Goal: Task Accomplishment & Management: Manage account settings

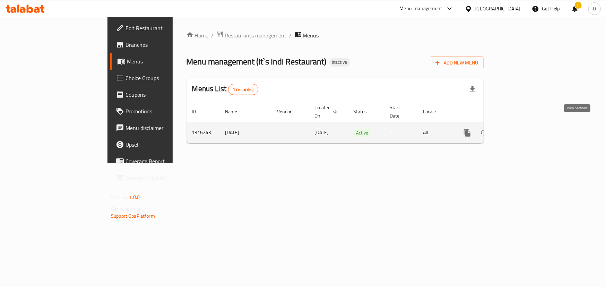
click at [520, 130] on icon "enhanced table" at bounding box center [517, 133] width 6 height 6
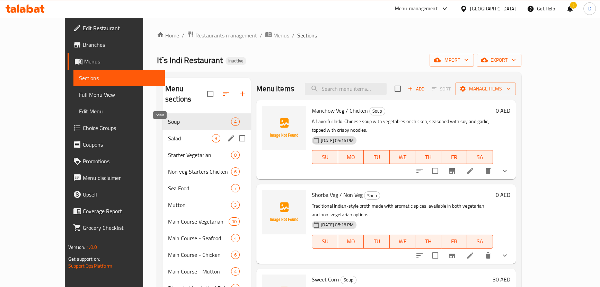
click at [170, 134] on span "Salad" at bounding box center [190, 138] width 44 height 8
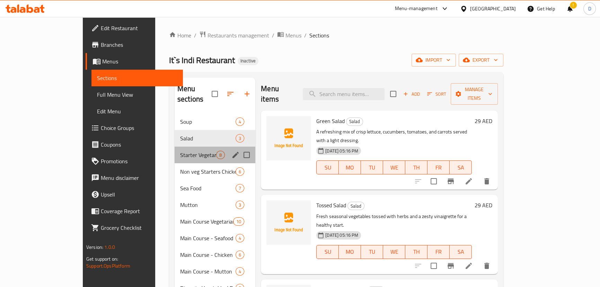
click at [175, 147] on div "Starter Vegetarian 8" at bounding box center [215, 155] width 81 height 17
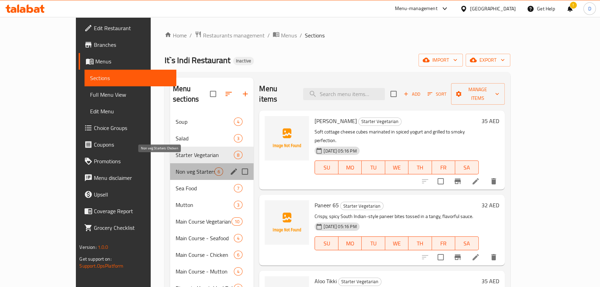
click at [176, 167] on span "Non veg Starters Chicken" at bounding box center [195, 171] width 39 height 8
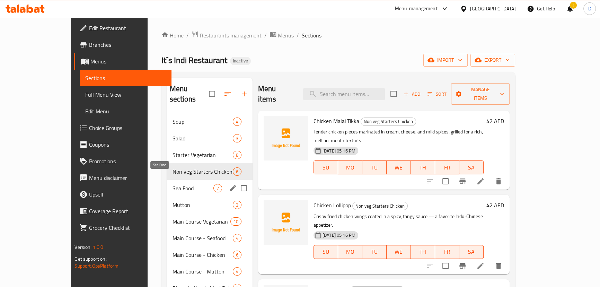
scroll to position [63, 0]
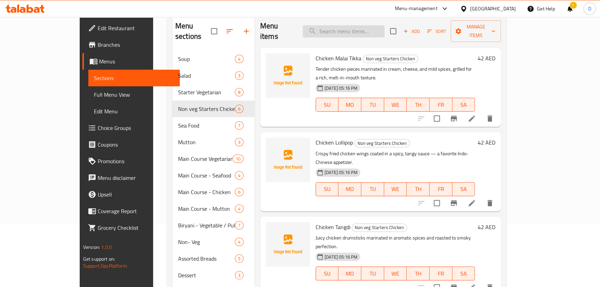
click at [366, 25] on input "search" at bounding box center [344, 31] width 82 height 12
paste input "Succulent fish cubes marinated in spiced yogurt and char-grilled for a smoky, f…"
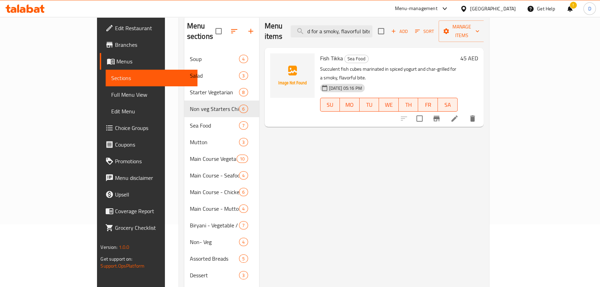
type input "Succulent fish cubes marinated in spiced yogurt and char-grilled for a smoky, f…"
click at [465, 112] on li at bounding box center [454, 118] width 19 height 12
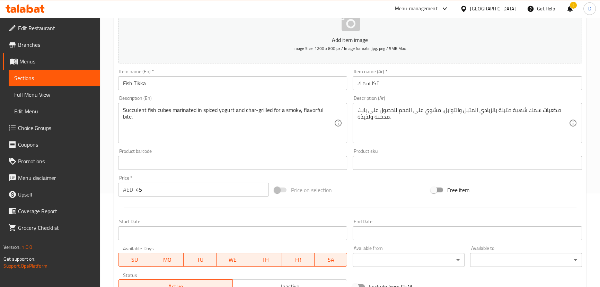
scroll to position [94, 0]
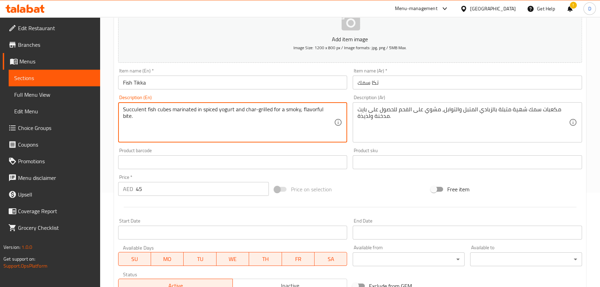
click at [136, 108] on textarea "Succulent fish cubes marinated in spiced yogurt and char-grilled for a smoky, f…" at bounding box center [228, 122] width 211 height 33
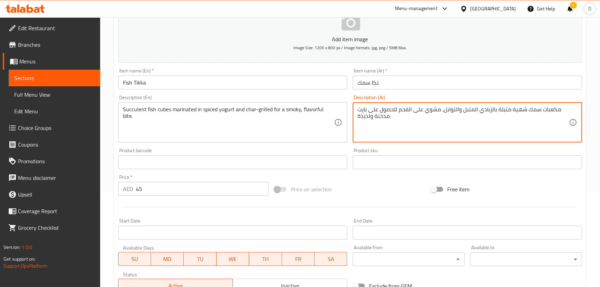
drag, startPoint x: 513, startPoint y: 107, endPoint x: 524, endPoint y: 113, distance: 12.0
click at [524, 113] on textarea "مكعبات سمك شهية متبلة بالزبادي المتبل والتوابل، مشوي على الفحم للحصول على بايت …" at bounding box center [463, 122] width 211 height 33
paste textarea "صار"
click at [453, 111] on textarea "مكعبات سمك عصارية متبلة بالزبادي المتبل والتوابل، مشوي على الفحم للحصول على باي…" at bounding box center [463, 122] width 211 height 33
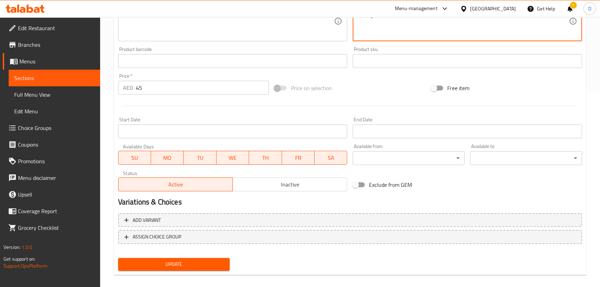
scroll to position [202, 0]
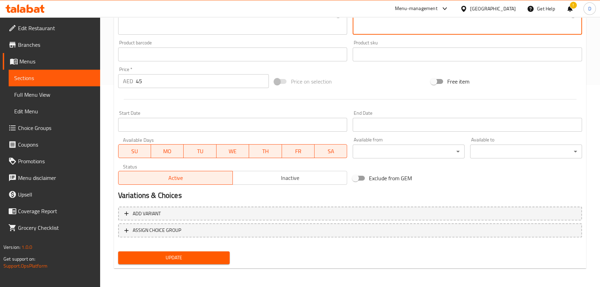
type textarea "مكعبات سمك عصارية متبلة بالزبادي المتبل، مشوي على الفحم للحصول على بايت مدخنة و…"
drag, startPoint x: 210, startPoint y: 257, endPoint x: 218, endPoint y: 240, distance: 18.8
click at [211, 256] on span "Update" at bounding box center [174, 257] width 101 height 9
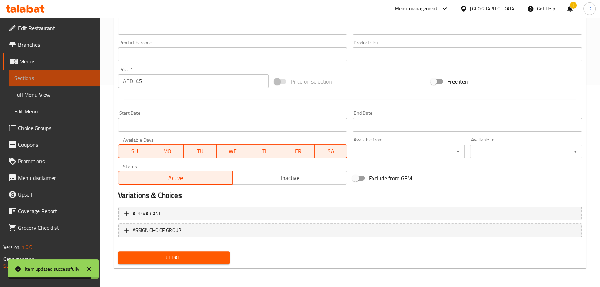
click at [91, 77] on span "Sections" at bounding box center [54, 78] width 80 height 8
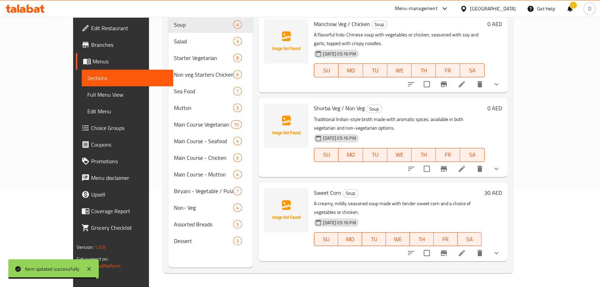
scroll to position [3, 0]
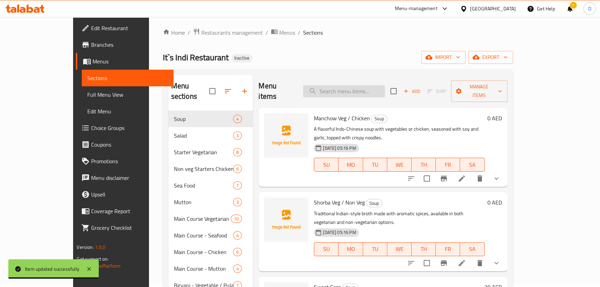
click at [366, 85] on input "search" at bounding box center [344, 91] width 82 height 12
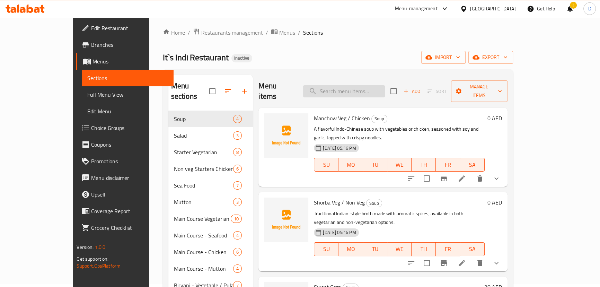
paste input "Fresh fish coated in a tangy, spiced masala and pan-fried on a hot tawa for a g…"
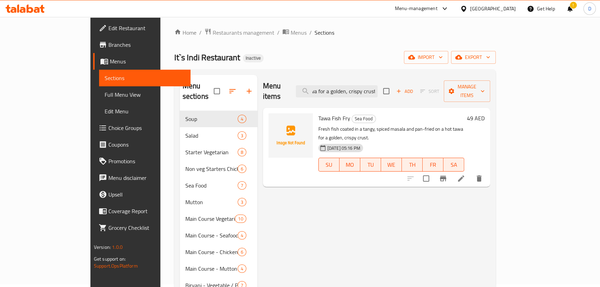
type input "Fresh fish coated in a tangy, spiced masala and pan-fried on a hot tawa for a g…"
click at [471, 172] on li at bounding box center [461, 178] width 19 height 12
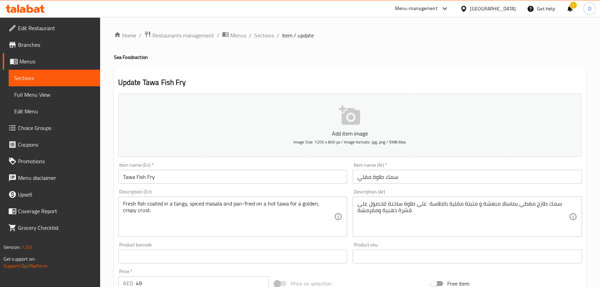
scroll to position [94, 0]
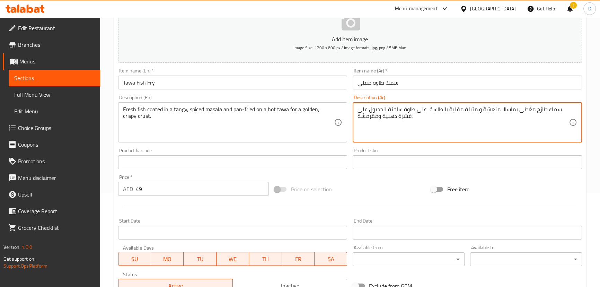
click at [411, 117] on textarea "سمك طازج مغطى بماسالا منعشة و متبلة مقلية بالطاسة على طاوة ساخنة للحصول على قشر…" at bounding box center [463, 122] width 211 height 33
click at [406, 115] on textarea "سمك طازج مغطى بماسالا منعشة و متبلة مقلية بالطاسة على طاوة ساخنة للحصول على قشر…" at bounding box center [463, 122] width 211 height 33
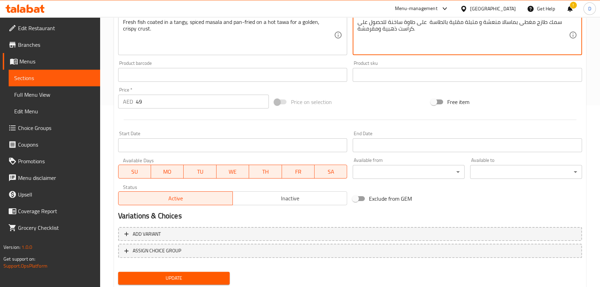
scroll to position [202, 0]
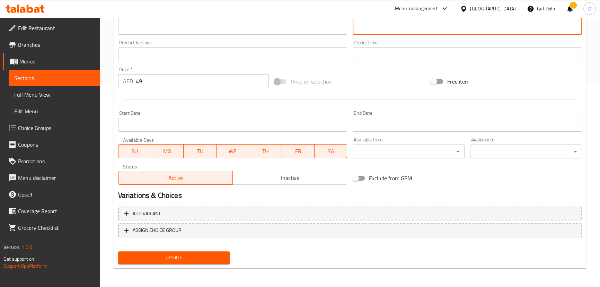
type textarea "سمك طازج مغطى بماسالا منعشة و متبلة مقلية بالطاسة على طاوة ساخنة للحصول على كرا…"
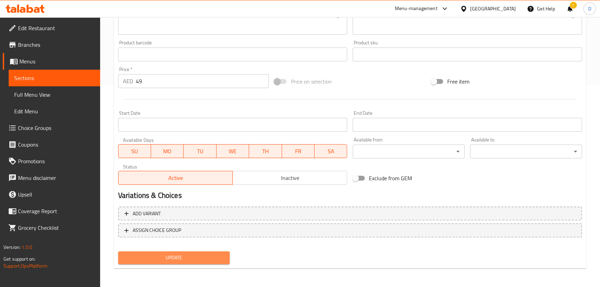
click at [183, 260] on span "Update" at bounding box center [174, 257] width 101 height 9
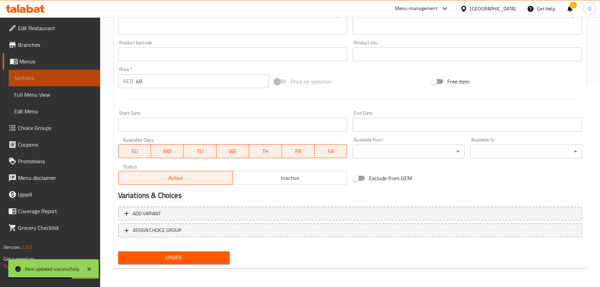
click at [85, 81] on span "Sections" at bounding box center [54, 78] width 80 height 8
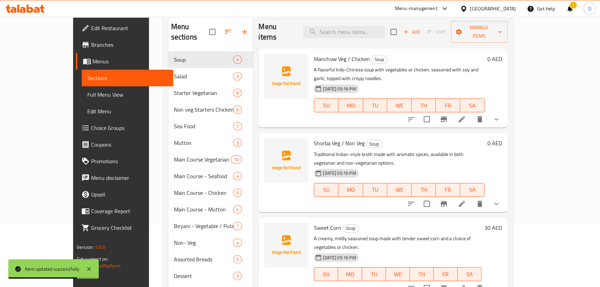
scroll to position [34, 0]
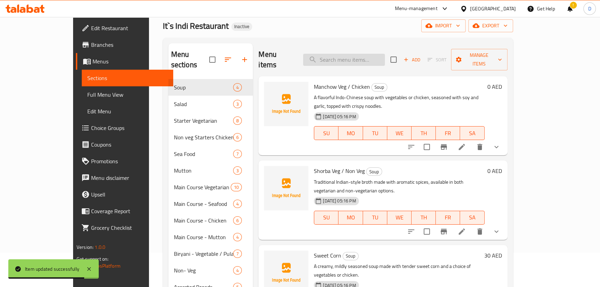
click at [371, 58] on input "search" at bounding box center [344, 60] width 82 height 12
paste input "Crispy prawns coated in golden breadcrumbs and deep-fried for the perfect crunc…"
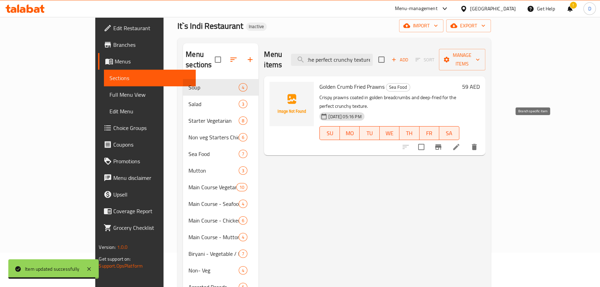
type input "Crispy prawns coated in golden breadcrumbs and deep-fried for the perfect crunc…"
click at [466, 141] on li at bounding box center [456, 147] width 19 height 12
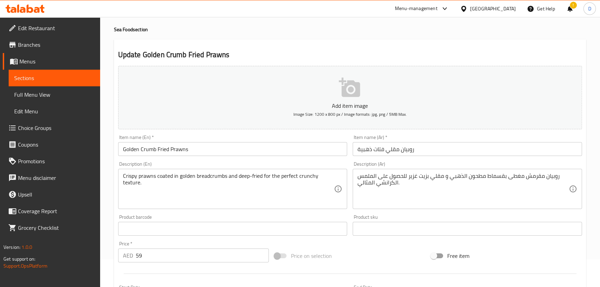
scroll to position [31, 0]
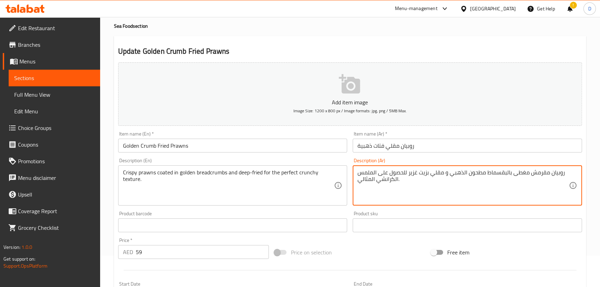
click at [485, 172] on textarea "روبيان مقرمش مغطى بالبقسماط مطحون الذهبي و مقلي بزيت غزير للحصول على الملمس الك…" at bounding box center [463, 185] width 211 height 33
click at [486, 171] on textarea "روبيان مقرمش مغطى بالبقسماط المطحون الذهبي و مقلي بزيت غزير للحصول على الملمس ا…" at bounding box center [463, 185] width 211 height 33
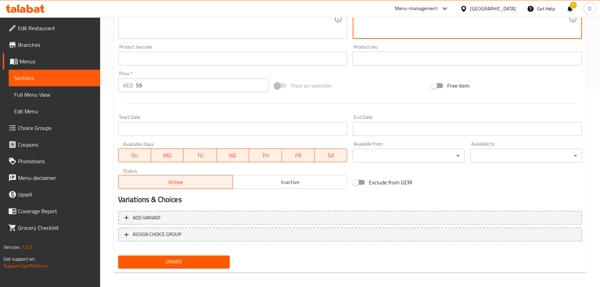
scroll to position [202, 0]
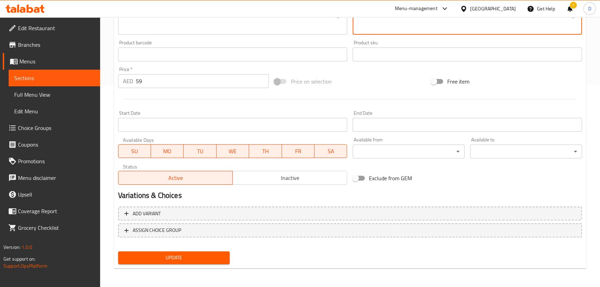
type textarea "روبيان مقرمش مغطى بالبقسماط الذهبي و مقلي بزيت غزير للحصول على الملمس الكرانشي …"
click at [216, 256] on span "Update" at bounding box center [174, 257] width 101 height 9
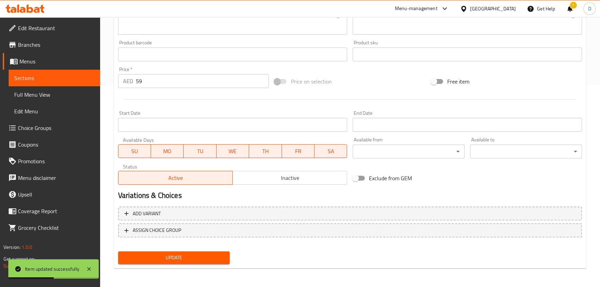
click at [184, 256] on span "Update" at bounding box center [174, 257] width 101 height 9
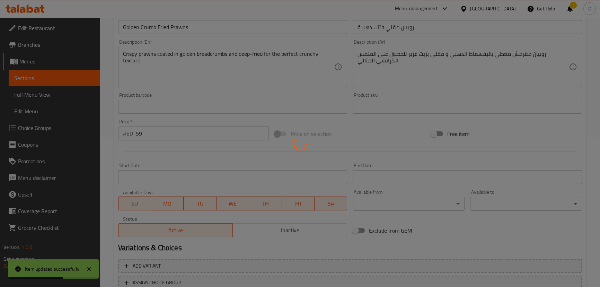
scroll to position [107, 0]
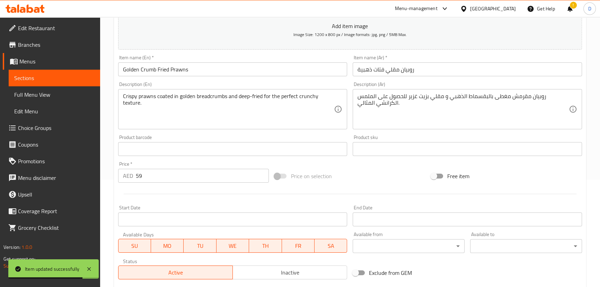
click at [89, 76] on span "Sections" at bounding box center [54, 78] width 80 height 8
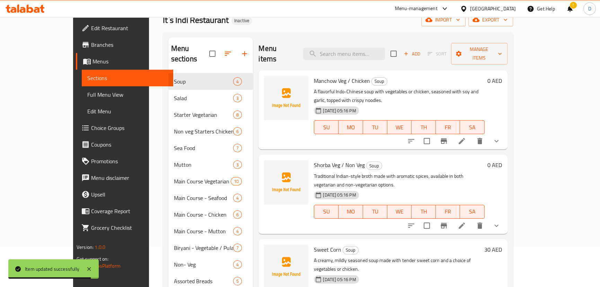
scroll to position [34, 0]
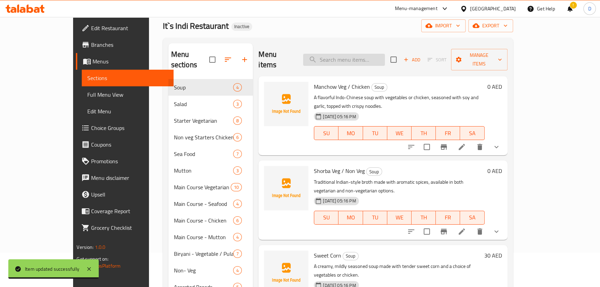
click at [369, 56] on input "search" at bounding box center [344, 60] width 82 height 12
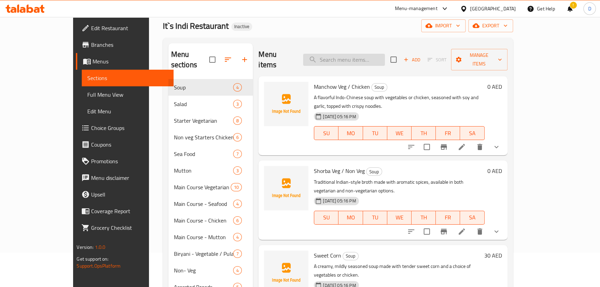
paste input "Fresh prawns marinated in herbs and spices, then flame-grilled for a smoky, suc…"
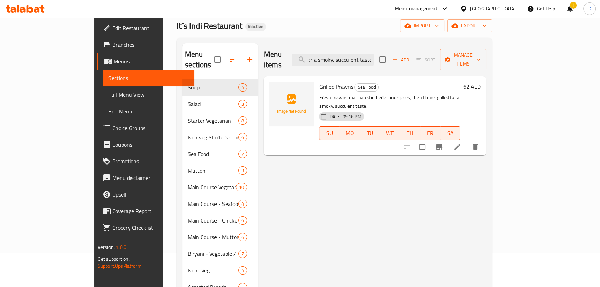
type input "Fresh prawns marinated in herbs and spices, then flame-grilled for a smoky, suc…"
click at [462, 143] on icon at bounding box center [457, 147] width 8 height 8
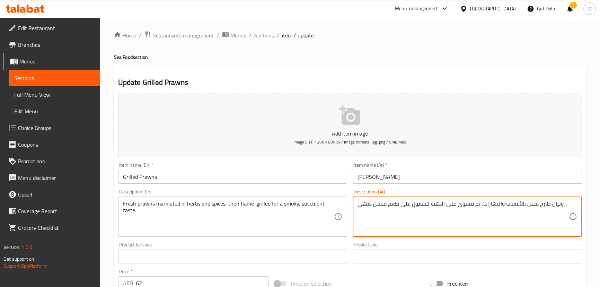
click at [371, 205] on textarea "روبيان طازج متبل بالأعشاب والبهارات، ثم مشوي على اللهب للحصول على طعم مدخن شهي." at bounding box center [463, 216] width 211 height 33
paste textarea "صار"
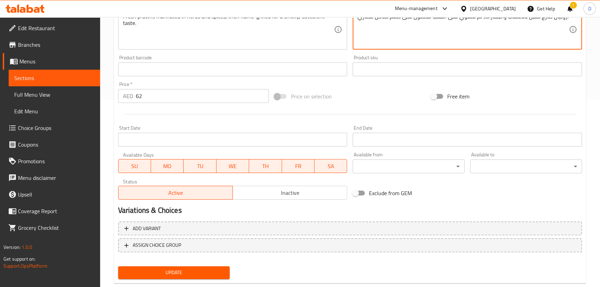
scroll to position [189, 0]
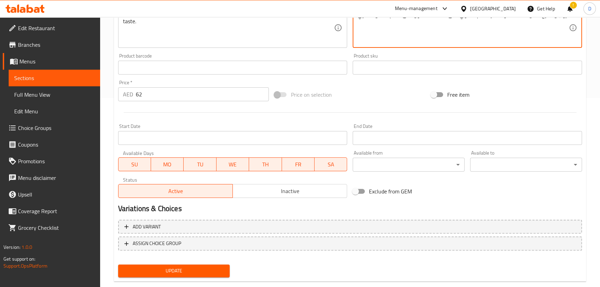
type textarea "روبيان طازج متبل بالأعشاب والبهارات، ثم مشوي على اللهب للحصول على طعم مدخن عصار…"
click at [204, 269] on span "Update" at bounding box center [174, 271] width 101 height 9
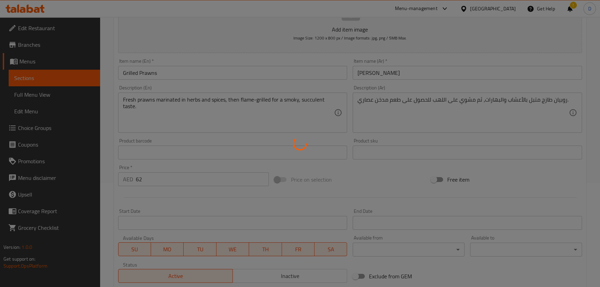
scroll to position [94, 0]
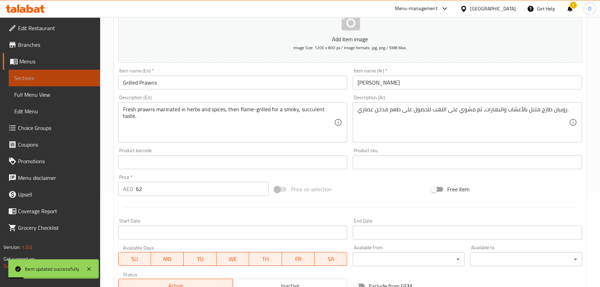
click at [87, 78] on span "Sections" at bounding box center [54, 78] width 80 height 8
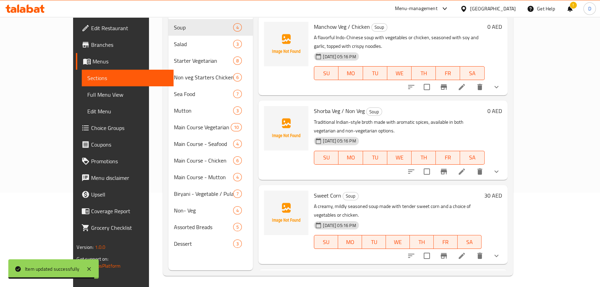
scroll to position [31, 0]
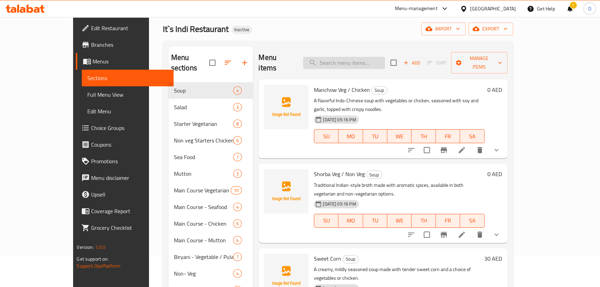
click at [342, 58] on input "search" at bounding box center [344, 63] width 82 height 12
paste input "ender cubes of mutton marinated in rich spices and grilled to juicy, succulent …"
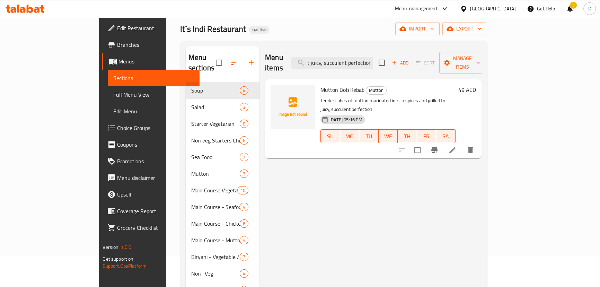
type input "ender cubes of mutton marinated in rich spices and grilled to juicy, succulent …"
click at [462, 144] on li at bounding box center [452, 150] width 19 height 12
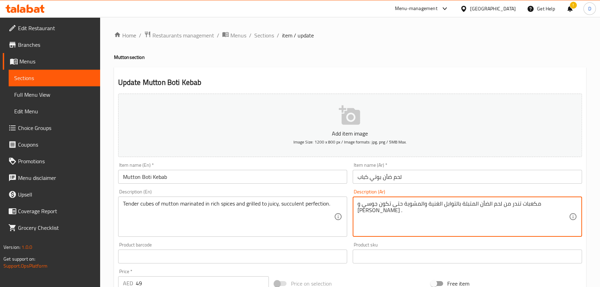
drag, startPoint x: 371, startPoint y: 211, endPoint x: 357, endPoint y: 211, distance: 13.5
paste textarea "صار"
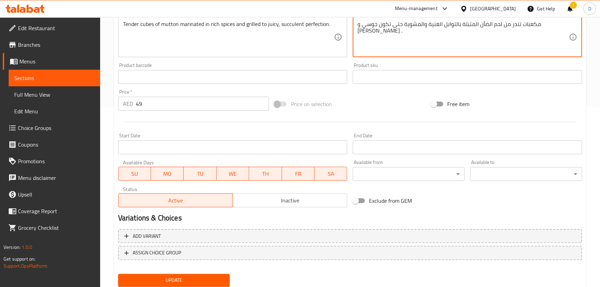
scroll to position [202, 0]
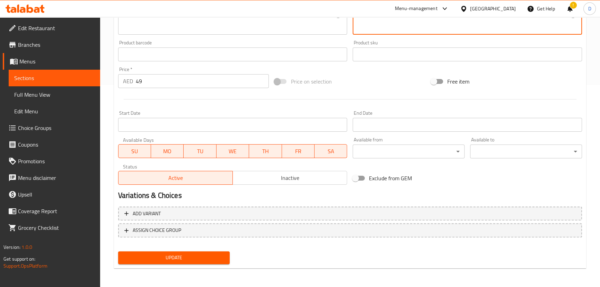
type textarea "مكعبات تندر من لحم الضأن المتبلة بالتوابل الغنية والمشوية حتى تكون جوسي و [PERS…"
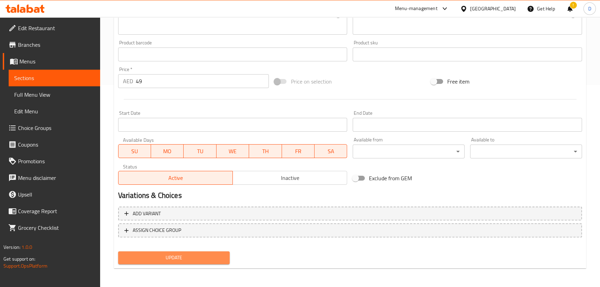
click at [216, 261] on button "Update" at bounding box center [174, 257] width 112 height 13
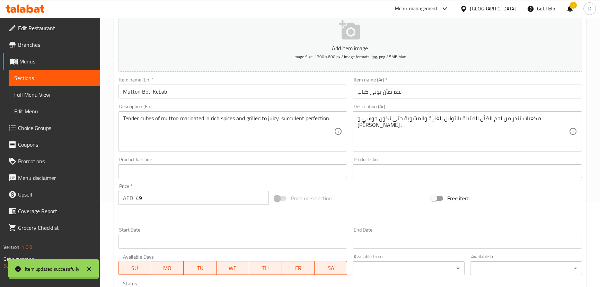
scroll to position [76, 0]
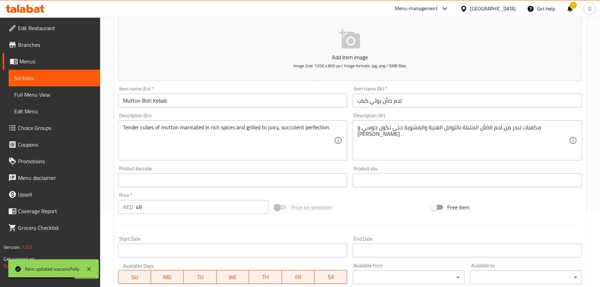
click at [86, 78] on span "Sections" at bounding box center [54, 78] width 80 height 8
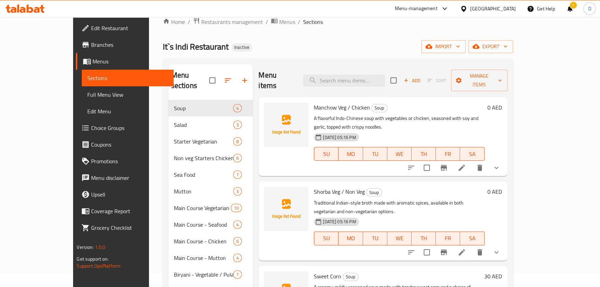
scroll to position [13, 0]
click at [370, 75] on input "search" at bounding box center [344, 81] width 82 height 12
paste input "Cottage cheese simmered in a fresh coriander and ginger sauce, offering a fragr…"
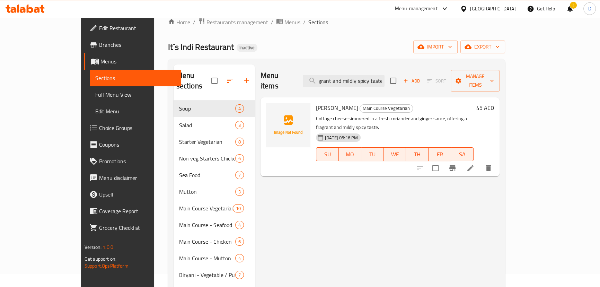
type input "Cottage cheese simmered in a fresh coriander and ginger sauce, offering a fragr…"
click at [475, 164] on icon at bounding box center [471, 168] width 8 height 8
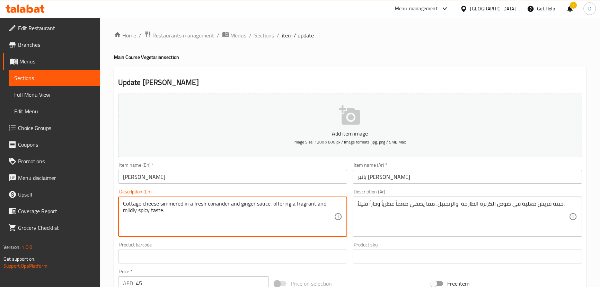
click at [177, 203] on textarea "Cottage cheese simmered in a fresh coriander and ginger sauce, offering a fragr…" at bounding box center [228, 216] width 211 height 33
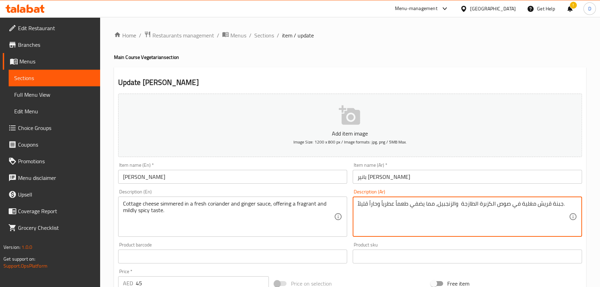
click at [526, 205] on textarea "جبنة قريش مغلية في صوص الكزبرة الطازجة والزنجبيل، مما يضفي طعماً عطرياً وحاراً …" at bounding box center [463, 216] width 211 height 33
click at [519, 203] on textarea "جبنة قريش مغلية في صوص الكزبرة الطازجة والزنجبيل، مما يضفي طعماً عطرياً وحاراً …" at bounding box center [463, 216] width 211 height 33
paste textarea "طهو ببطء"
drag, startPoint x: 532, startPoint y: 205, endPoint x: 527, endPoint y: 205, distance: 4.9
click at [527, 205] on textarea "جبنة قريش مغلية مطهو ببطء في صوص الكزبرة الطازجة والزنجبيل، مما يضفي طعماً عطري…" at bounding box center [463, 216] width 211 height 33
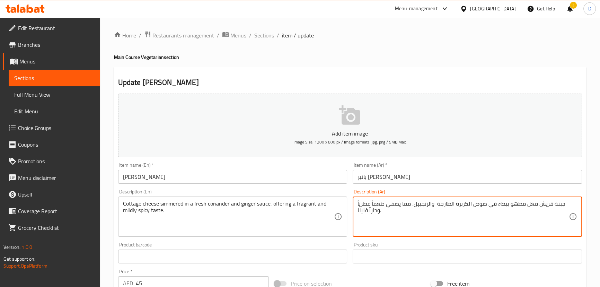
click at [527, 205] on textarea "جبنة قريش مغل مطهو ببطء في صوص الكزبرة الطازجة والزنجبيل، مما يضفي طعماً عطرياً…" at bounding box center [463, 216] width 211 height 33
click at [529, 206] on textarea "جبنة قريش مغل مطهو ببطء في صوص الكزبرة الطازجة والزنجبيل، مما يضفي طعماً عطرياً…" at bounding box center [463, 216] width 211 height 33
click at [523, 207] on textarea "جبنة قريش مطهو ببطء في صوص الكزبرة الطازجة والزنجبيل، مما يضفي طعماً عطرياً وحا…" at bounding box center [463, 216] width 211 height 33
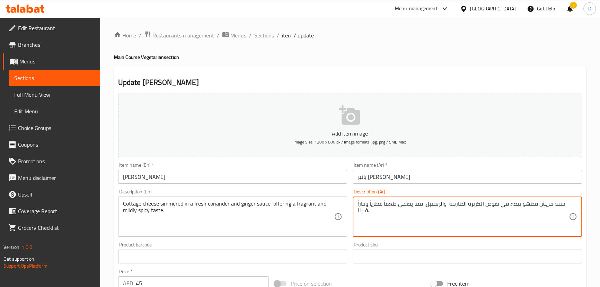
paste textarea "ة"
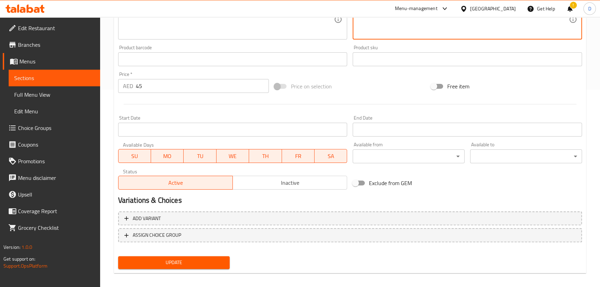
scroll to position [202, 0]
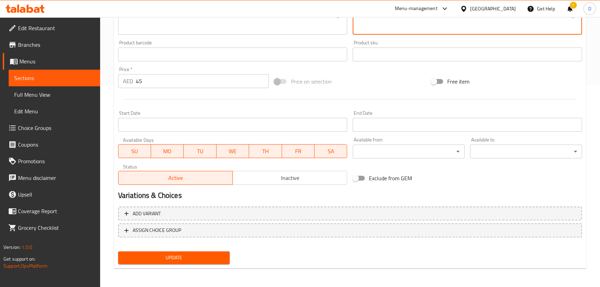
type textarea "جبنة قريش مطهية ببطء في صوص الكزبرة الطازجة والزنجبيل، مما يضفي طعماً عطرياً وح…"
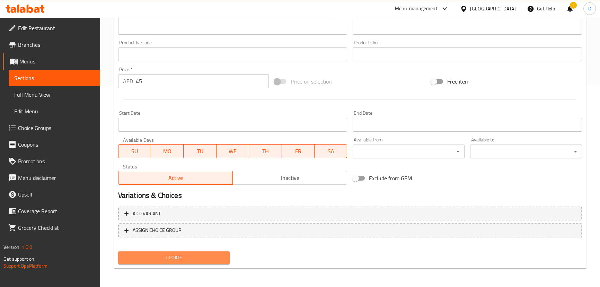
click at [187, 256] on span "Update" at bounding box center [174, 257] width 101 height 9
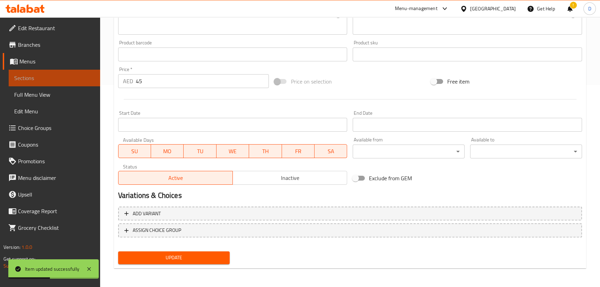
click at [92, 82] on span "Sections" at bounding box center [54, 78] width 80 height 8
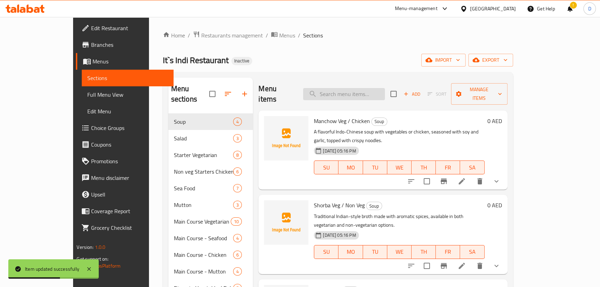
click at [385, 90] on input "search" at bounding box center [344, 94] width 82 height 12
paste input "olden-fried vegetable and paneer dumplings served in a smooth, creamy, mildly s…"
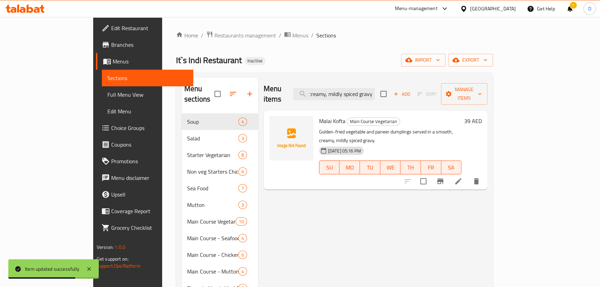
type input "olden-fried vegetable and paneer dumplings served in a smooth, creamy, mildly s…"
click at [468, 175] on li at bounding box center [458, 181] width 19 height 12
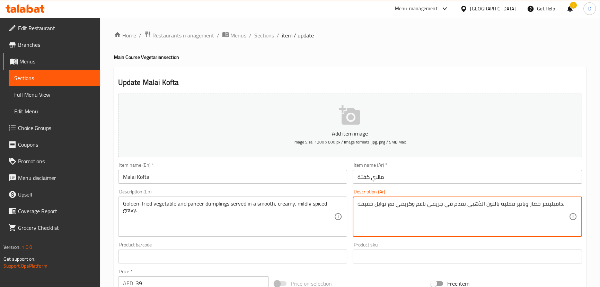
click at [381, 203] on textarea "دامبلينجز خضار وبانير مقلية باللون الذهبي تقدم في جريفي ناعم وكريمي مع توابل خف…" at bounding box center [463, 216] width 211 height 33
drag, startPoint x: 367, startPoint y: 202, endPoint x: 363, endPoint y: 202, distance: 4.9
click at [363, 202] on textarea "دامبلينجز خضار وبانير مقلية باللون الذهبي تقدم في جريفي ناعم وكريمي مع متبل بخف…" at bounding box center [463, 216] width 211 height 33
click at [388, 208] on textarea "دامبلينجز خضار وبانير مقلية باللون الذهبي تقدم في جريفي ناعم وكريمي مع متبل بخف…" at bounding box center [463, 216] width 211 height 33
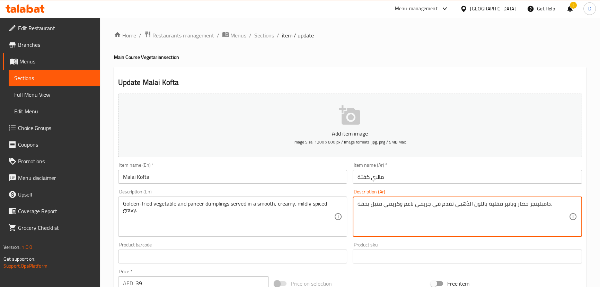
click at [471, 203] on textarea "دامبلينجز خضار وبانير مقلية باللون الذهبي تقدم في جريفي ناعم وكريمي متبل بخفة." at bounding box center [463, 216] width 211 height 33
click at [467, 203] on textarea "دامبلينجز خضار وبانير مقلية باللون الذهبي تقدم في جريفي ناعم وكريمي متبل بخفة." at bounding box center [463, 216] width 211 height 33
drag, startPoint x: 467, startPoint y: 203, endPoint x: 485, endPoint y: 209, distance: 19.1
click at [485, 209] on textarea "دامبلينجز خضار وبانير مقلية باللون الذهبي تقدم في جريفي ناعم وكريمي متبل بخفة." at bounding box center [463, 216] width 211 height 33
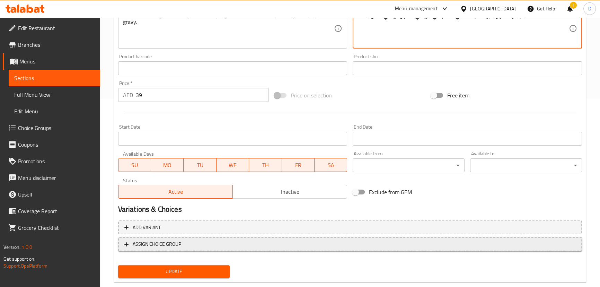
scroll to position [189, 0]
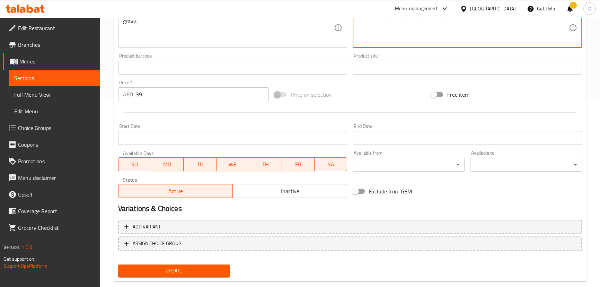
type textarea "دامبلينجز خضار وبانير مقلية ذهبي تقدم في جريفي ناعم وكريمي متبل بخفة."
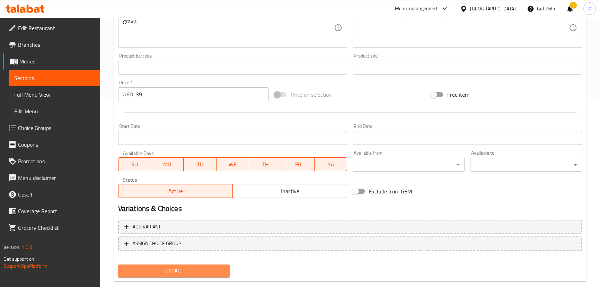
click at [213, 269] on span "Update" at bounding box center [174, 271] width 101 height 9
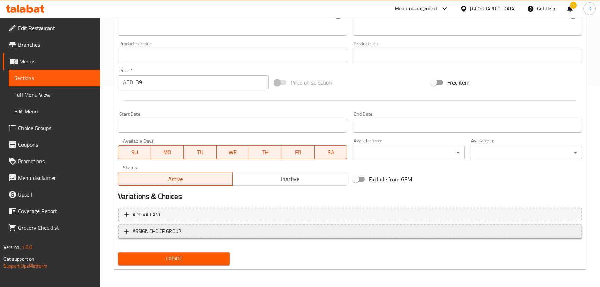
scroll to position [202, 0]
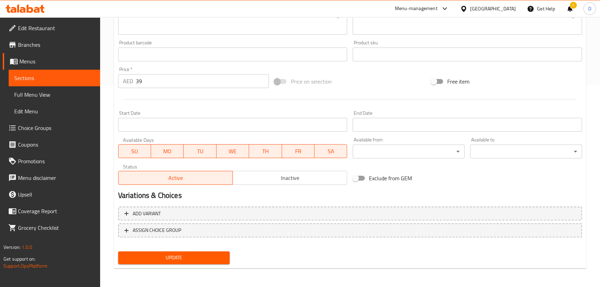
click at [196, 250] on div "Update" at bounding box center [174, 258] width 118 height 18
click at [194, 254] on span "Update" at bounding box center [174, 257] width 101 height 9
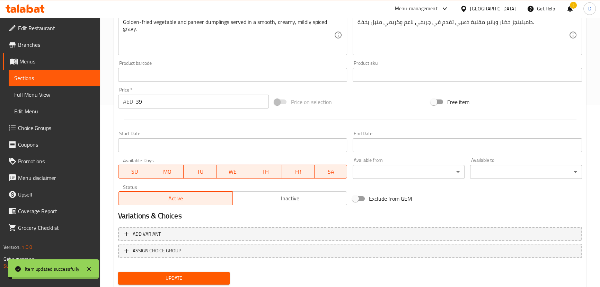
scroll to position [171, 0]
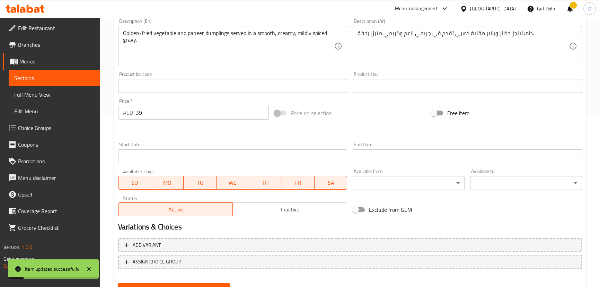
click at [90, 80] on span "Sections" at bounding box center [54, 78] width 80 height 8
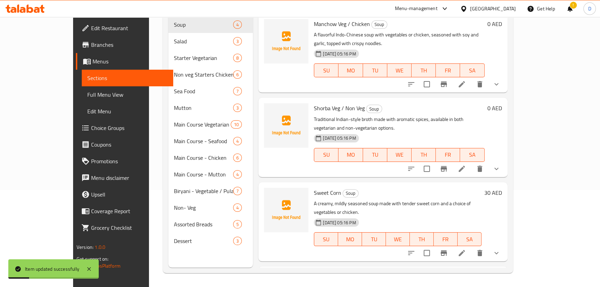
scroll to position [34, 0]
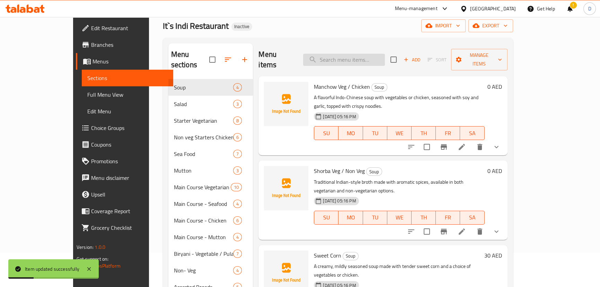
click at [385, 54] on input "search" at bounding box center [344, 60] width 82 height 12
paste input "Spinach cooked with pickling spices and garlic, delivering a tangy, flavorful t…"
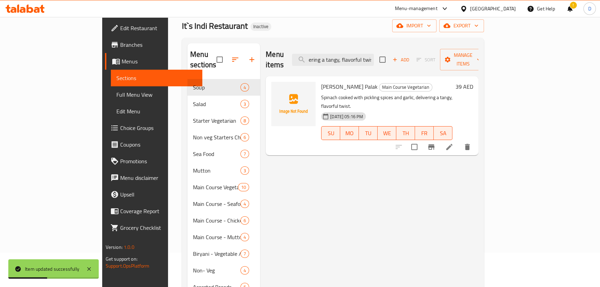
type input "Spinach cooked with pickling spices and garlic, delivering a tangy, flavorful t…"
click at [459, 141] on li at bounding box center [449, 147] width 19 height 12
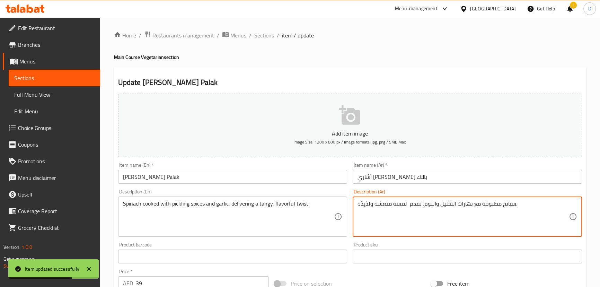
click at [400, 202] on textarea "سبانخ مطبوخة مع بهارات التخليل والثوم، تقدم لمسة منعشة ولذيذة." at bounding box center [463, 216] width 211 height 33
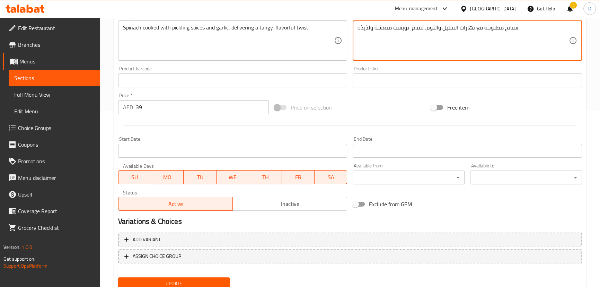
scroll to position [189, 0]
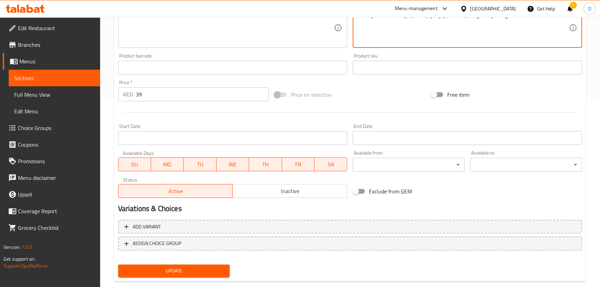
type textarea "سبانخ مطبوخة مع بهارات التخليل والثوم، تقدم تويست منعشة ولذيذة."
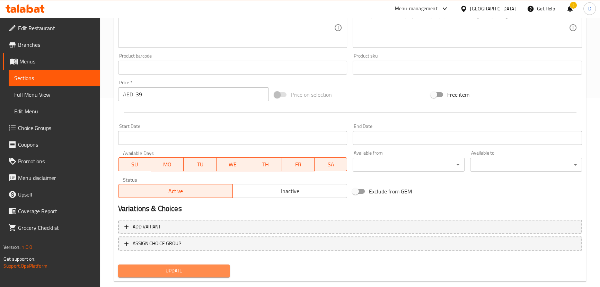
click at [210, 268] on span "Update" at bounding box center [174, 271] width 101 height 9
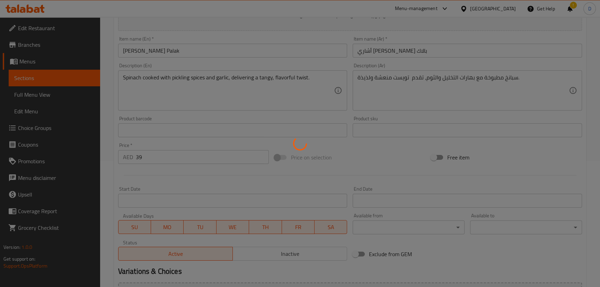
scroll to position [126, 0]
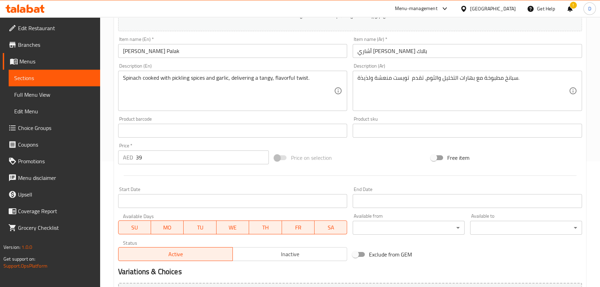
click at [84, 76] on span "Sections" at bounding box center [54, 78] width 80 height 8
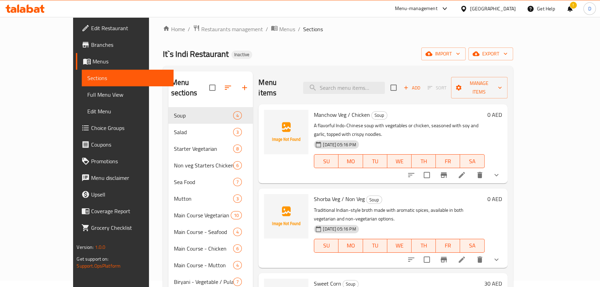
scroll to position [3, 0]
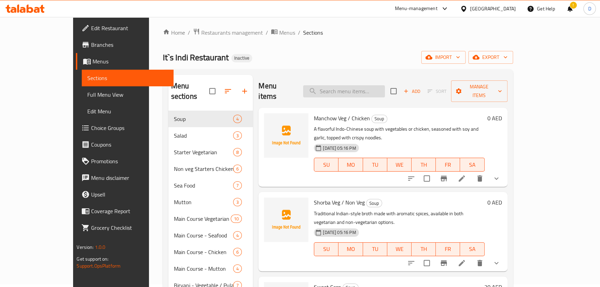
click at [385, 86] on input "search" at bounding box center [344, 91] width 82 height 12
paste input "Green peas and fenugreek leaves simmered in a creamy, mildly spiced sauce for a…"
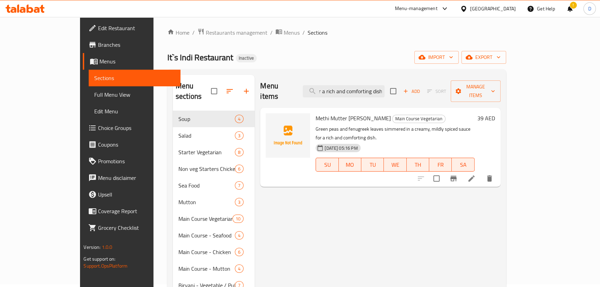
type input "Green peas and fenugreek leaves simmered in a creamy, mildly spiced sauce for a…"
click at [475, 175] on icon at bounding box center [472, 178] width 6 height 6
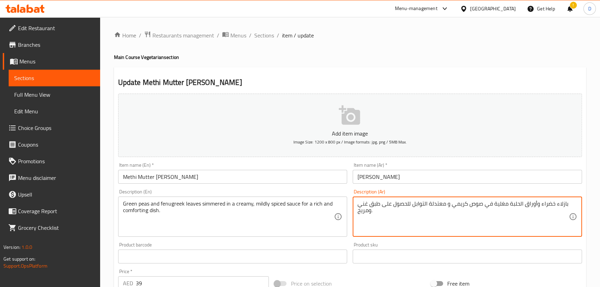
click at [497, 203] on textarea "بازلاء خضراء وأوراق الحلبة مغلية في صوص كريمي و معتدلة التوابل للحصول على طبق غ…" at bounding box center [463, 216] width 211 height 33
click at [499, 205] on textarea "بازلاء خضراء وأوراق الحلبة مغلية في صوص كريمي و معتدلة التوابل للحصول على طبق غ…" at bounding box center [463, 216] width 211 height 33
drag, startPoint x: 499, startPoint y: 205, endPoint x: 507, endPoint y: 205, distance: 8.0
click at [507, 205] on textarea "بازلاء خضراء وأوراق الحلبة مغلية في صوص كريمي و معتدلة التوابل للحصول على طبق غ…" at bounding box center [463, 216] width 211 height 33
paste textarea "هو ببطء"
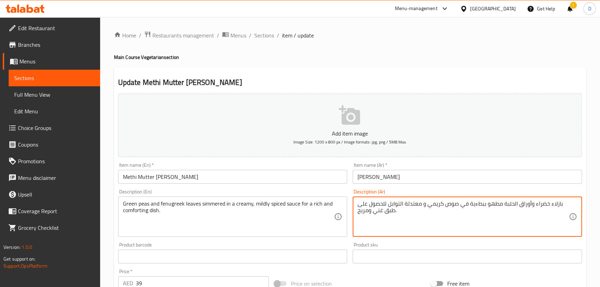
click at [476, 202] on textarea "بازلاء خضراء وأوراق الحلبة مطهو ببطءية في صوص كريمي و معتدلة التوابل للحصول على…" at bounding box center [463, 216] width 211 height 33
drag, startPoint x: 475, startPoint y: 202, endPoint x: 487, endPoint y: 208, distance: 13.5
click at [487, 208] on textarea "بازلاء خضراء وأوراق الحلبة مطهو ببطءية في صوص كريمي و معتدلة التوابل للحصول على…" at bounding box center [463, 216] width 211 height 33
click at [480, 207] on textarea "بازلاء خضراء وأوراق الحلبة مطهية في صوص كريمي و معتدلة التوابل للحصول على طبق غ…" at bounding box center [463, 216] width 211 height 33
click at [482, 207] on textarea "بازلاء خضراء وأوراق الحلبة مطهية في صوص كريمي و معتدلة التوابل للحصول على طبق غ…" at bounding box center [463, 216] width 211 height 33
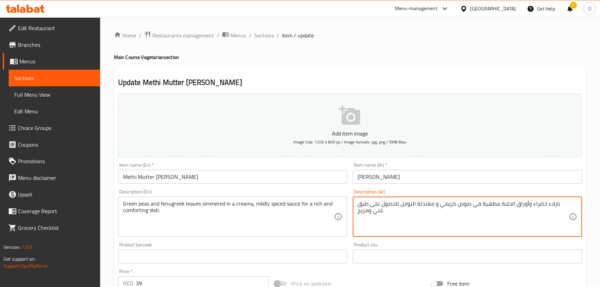
paste textarea "ببطء"
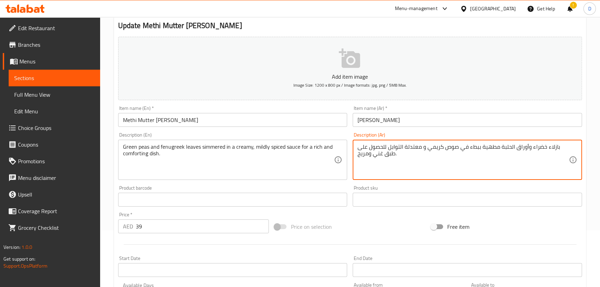
scroll to position [63, 0]
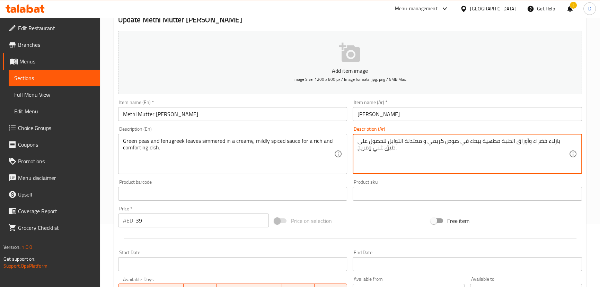
drag, startPoint x: 417, startPoint y: 139, endPoint x: 393, endPoint y: 131, distance: 25.1
click at [393, 131] on div "Description (Ar) بازلاء خضراء وأوراق الحلبة مطهية ببطء في صوص كريمي و معتدلة ال…" at bounding box center [468, 150] width 230 height 47
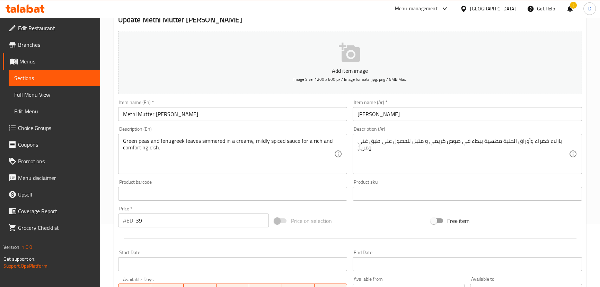
click at [413, 136] on div "بازلاء خضراء وأوراق الحلبة مطهية ببطء في صوص كريمي و متبل للحصول على طبق غني وم…" at bounding box center [468, 154] width 230 height 40
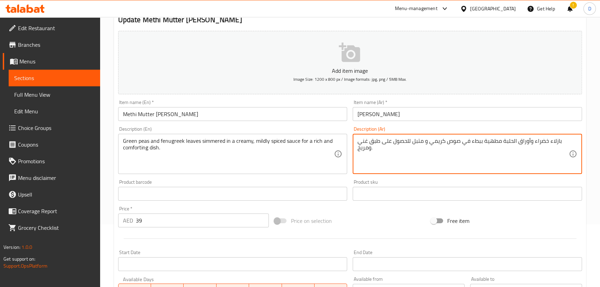
click at [410, 140] on textarea "بازلاء خضراء وأوراق الحلبة مطهية ببطء في صوص كريمي و متبل للحصول على طبق غني وم…" at bounding box center [463, 154] width 211 height 33
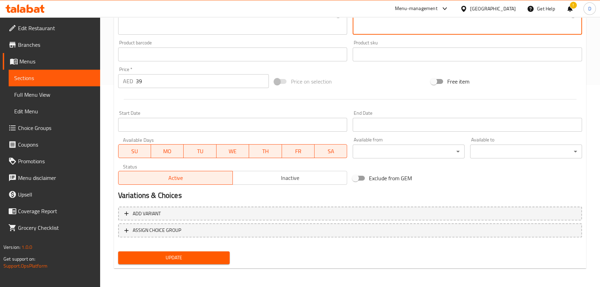
type textarea "بازلاء خضراء وأوراق الحلبة مطهية ببطء في صوص كريمي و متبل بخفة للحصول على طبق غ…"
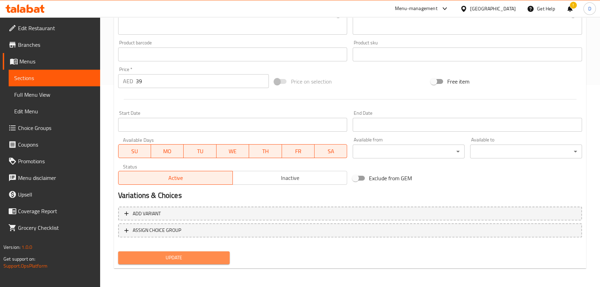
click at [200, 260] on span "Update" at bounding box center [174, 257] width 101 height 9
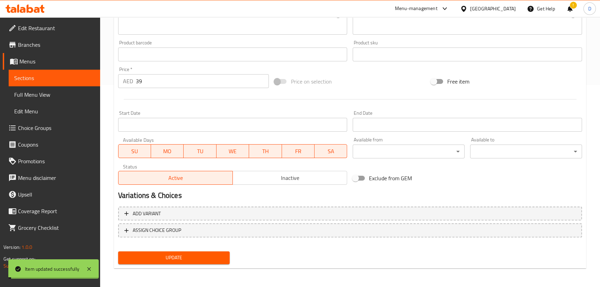
click at [200, 260] on span "Update" at bounding box center [174, 257] width 101 height 9
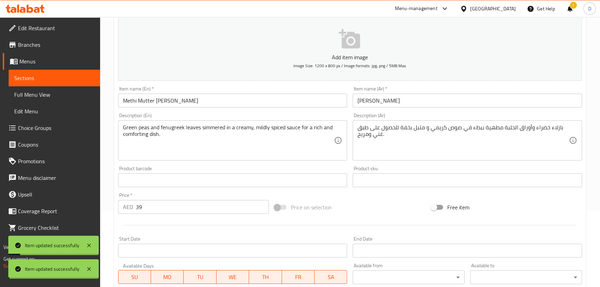
scroll to position [76, 0]
click at [86, 76] on span "Sections" at bounding box center [54, 78] width 80 height 8
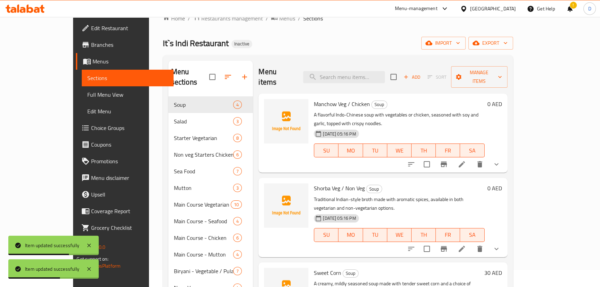
scroll to position [13, 0]
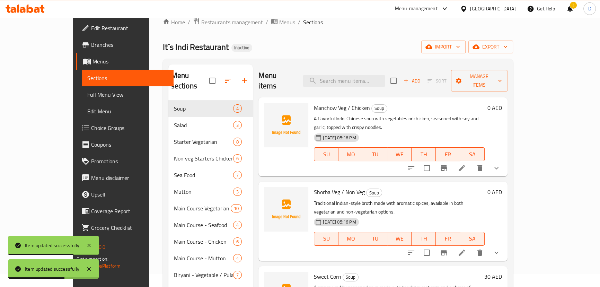
click at [368, 68] on div "Menu items Add Sort Manage items" at bounding box center [383, 80] width 249 height 33
click at [361, 77] on input "search" at bounding box center [344, 81] width 82 height 12
paste input "Roasted eggplant mashed and cooked with onions, tomatoes, and spices, creating …"
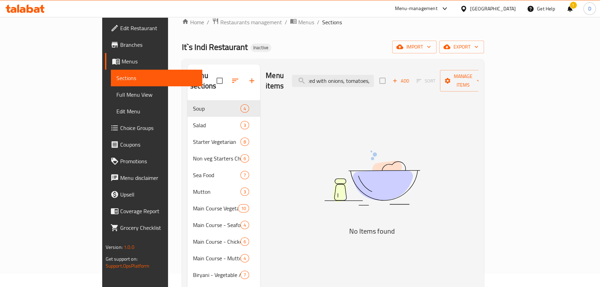
scroll to position [0, 0]
drag, startPoint x: 379, startPoint y: 76, endPoint x: 323, endPoint y: 86, distance: 56.3
click at [312, 81] on div "Menu items Roasted eggplant mashed and cooked with onions, tomatoes, and spices…" at bounding box center [372, 80] width 213 height 33
click at [350, 78] on input "Roasted eggplant mashed and cooked with onions, tomatoes, and spices, creating …" at bounding box center [333, 81] width 82 height 12
drag, startPoint x: 350, startPoint y: 78, endPoint x: 332, endPoint y: 73, distance: 18.6
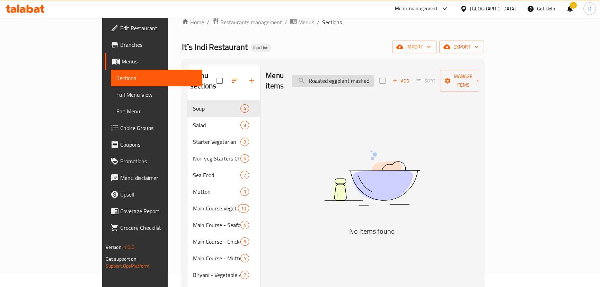
click at [332, 75] on input "Roasted eggplant mashed and cooked with onions, tomatoes, and spices, creating …" at bounding box center [333, 81] width 82 height 12
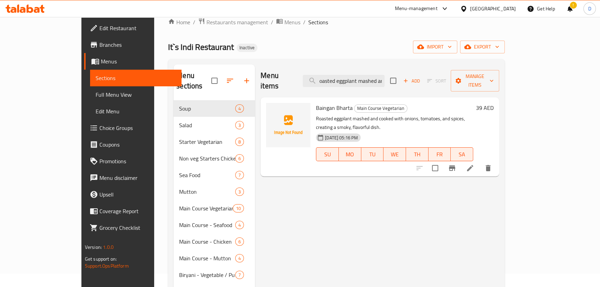
type input "oasted eggplant mashed and cooked with onions, tomatoes, and spices, creating a…"
click at [475, 164] on icon at bounding box center [470, 168] width 8 height 8
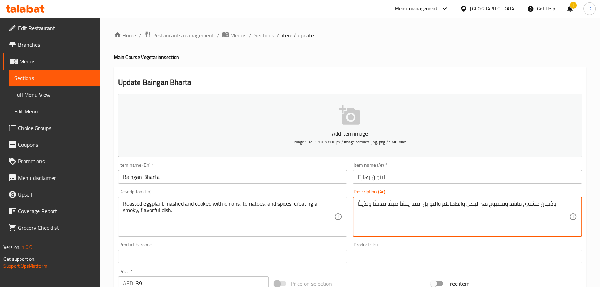
drag, startPoint x: 518, startPoint y: 205, endPoint x: 508, endPoint y: 199, distance: 11.5
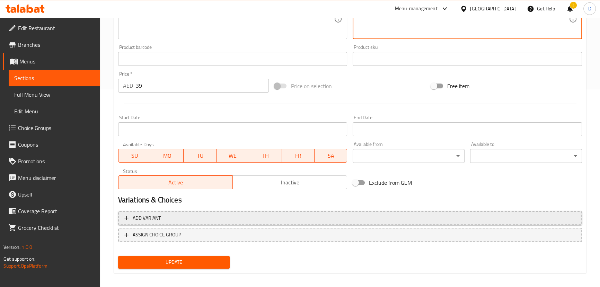
scroll to position [202, 0]
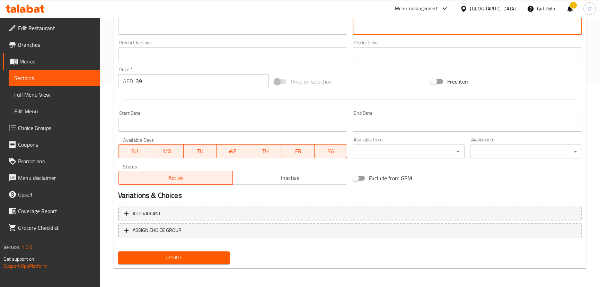
type textarea "باذنجان مشوي مهروس ومطبوخ مع البصل والطماطم والتوابل، مما ينشأ طبقًا مدخنًا ولذ…"
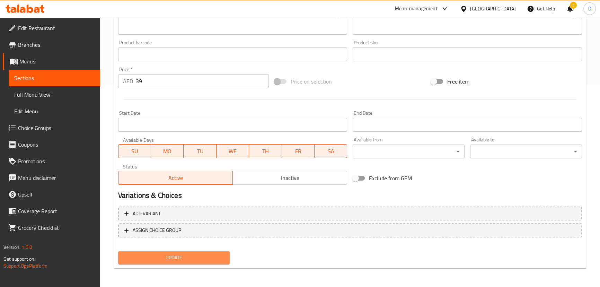
click at [214, 256] on span "Update" at bounding box center [174, 257] width 101 height 9
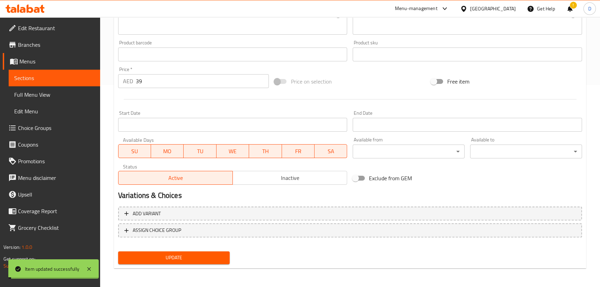
click at [214, 256] on span "Update" at bounding box center [174, 257] width 101 height 9
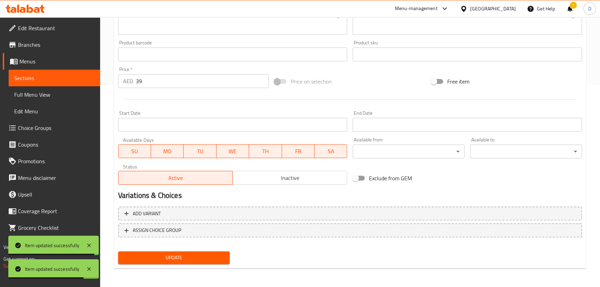
click at [85, 77] on span "Sections" at bounding box center [54, 78] width 80 height 8
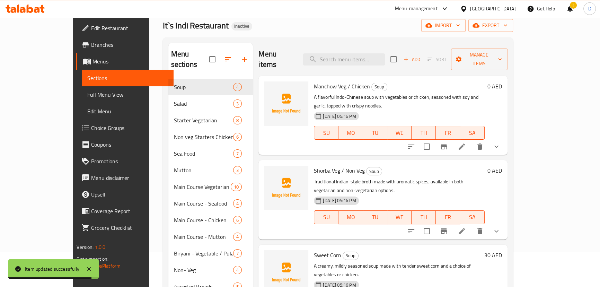
scroll to position [34, 0]
click at [364, 54] on input "search" at bounding box center [344, 60] width 82 height 12
paste input "Succulent lobster cooked in a rich, creamy coconut and malai-based gravy, subtl…"
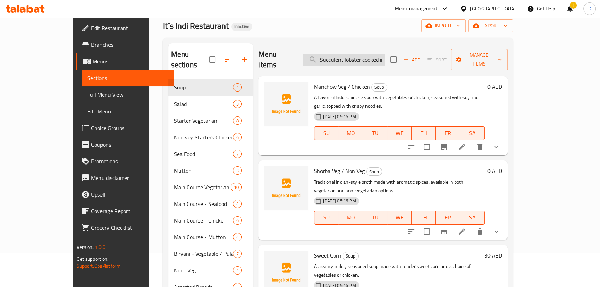
scroll to position [0, 190]
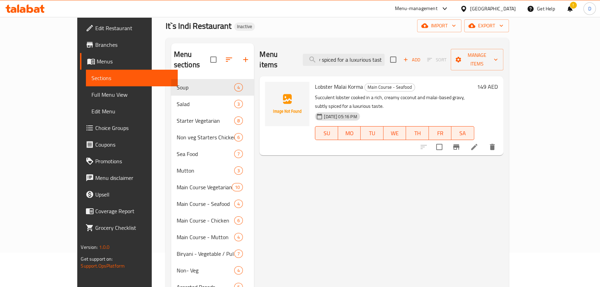
type input "Succulent lobster cooked in a rich, creamy coconut and malai-based gravy, subtl…"
click at [479, 143] on icon at bounding box center [474, 147] width 8 height 8
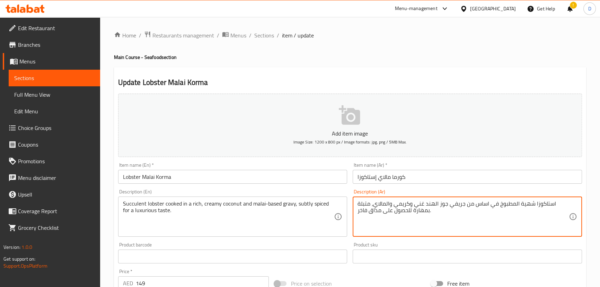
click at [523, 202] on textarea "استاكوزا شهية المطبوخ في اساس من جريفي جوز الهند غني وكريمي والمالاي، متبلة بمه…" at bounding box center [463, 216] width 211 height 33
drag, startPoint x: 524, startPoint y: 204, endPoint x: 531, endPoint y: 203, distance: 8.0
click at [531, 203] on textarea "استاكوزا شهية المطبوخ في اساس من جريفي جوز الهند غني وكريمي والمالاي، متبلة بمه…" at bounding box center [463, 216] width 211 height 33
click at [514, 204] on textarea "استاكوزا عصارية المطبوخ في اساس من جريفي جوز الهند غني وكريمي والمالاي، متبلة ب…" at bounding box center [463, 216] width 211 height 33
click at [499, 205] on textarea "استاكوزا عصارية مطبوخ في اساس من جريفي جوز الهند غني وكريمي والمالاي، متبلة بمه…" at bounding box center [463, 216] width 211 height 33
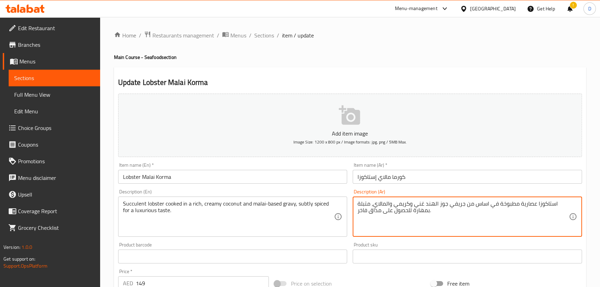
click at [456, 201] on textarea "استاكوزا عصارية مطبوخة في اساس من جريفي جوز الهند غني وكريمي والمالاي، متبلة بم…" at bounding box center [463, 216] width 211 height 33
drag, startPoint x: 466, startPoint y: 207, endPoint x: 479, endPoint y: 209, distance: 13.8
click at [479, 209] on textarea "استاكوزا عصارية مطبوخة في اساس من جوز الهند غني وكريمي والمالاي، متبلة بمهارة ل…" at bounding box center [463, 216] width 211 height 33
click at [477, 208] on textarea "استاكوزا عصارية مطبوخة في اساس من جوز الهند غني وكريمي والمالاي، متبلة بمهارة ل…" at bounding box center [463, 216] width 211 height 33
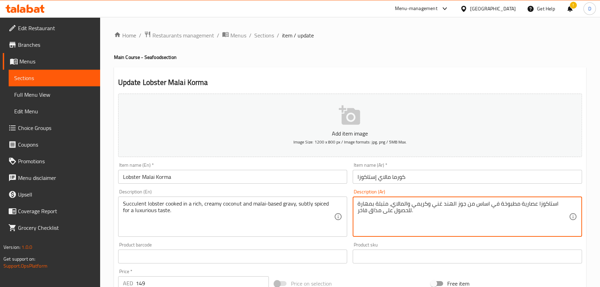
drag, startPoint x: 477, startPoint y: 207, endPoint x: 467, endPoint y: 205, distance: 10.2
click at [467, 205] on textarea "استاكوزا عصارية مطبوخة في اساس من جوز الهند غني وكريمي والمالاي، متبلة بمهارة ل…" at bounding box center [463, 216] width 211 height 33
click at [501, 200] on textarea "استاكوزا عصارية مطبوخة في اساسه جوز الهند غني وكريمي والمالاي، متبلة بمهارة للح…" at bounding box center [463, 216] width 211 height 33
paste textarea "جريفي"
type textarea "استاكوزا عصارية مطبوخة في جريفي اساسه جوز الهند غني وكريمي والمالاي، متبلة بمها…"
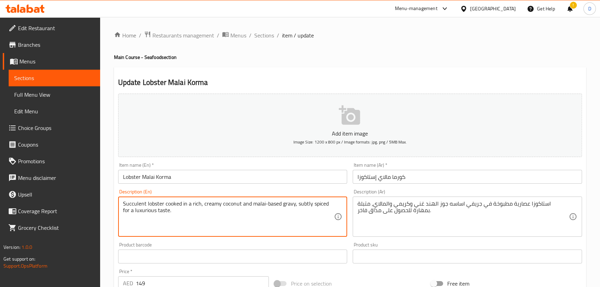
click at [308, 205] on textarea "Succulent lobster cooked in a rich, creamy coconut and malai-based gravy, subtl…" at bounding box center [228, 216] width 211 height 33
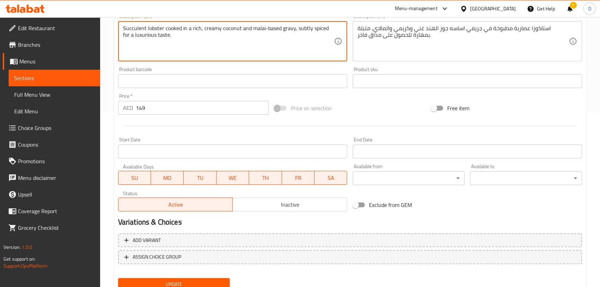
scroll to position [189, 0]
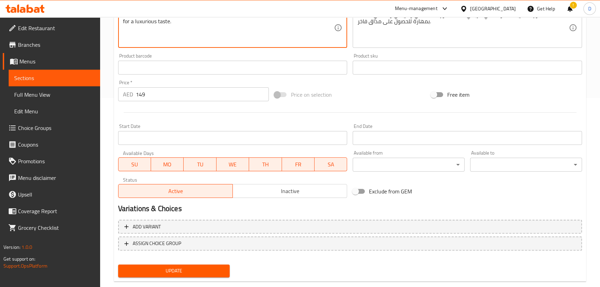
click at [209, 263] on div "Update" at bounding box center [174, 271] width 118 height 18
click at [209, 267] on span "Update" at bounding box center [174, 271] width 101 height 9
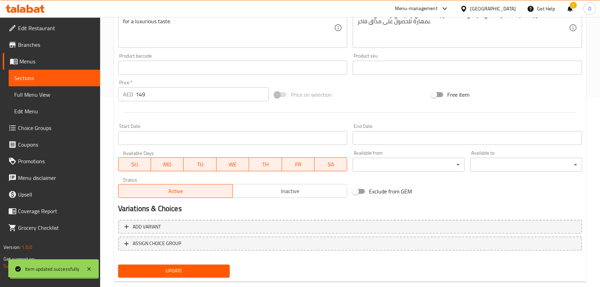
click at [209, 267] on span "Update" at bounding box center [174, 271] width 101 height 9
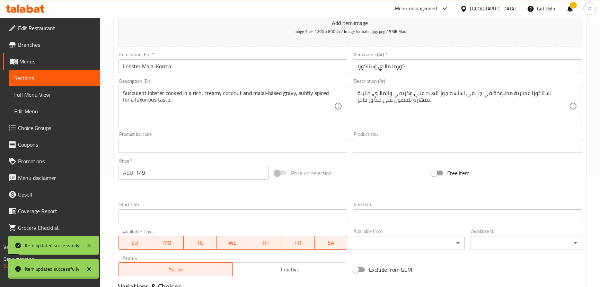
scroll to position [94, 0]
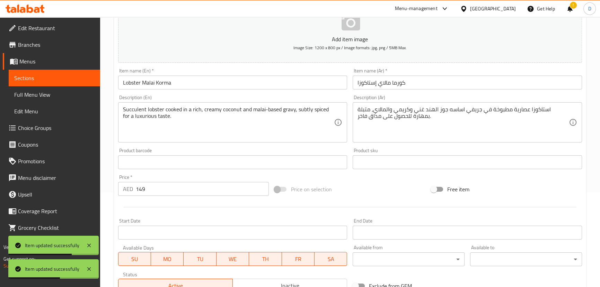
click at [92, 81] on span "Sections" at bounding box center [54, 78] width 80 height 8
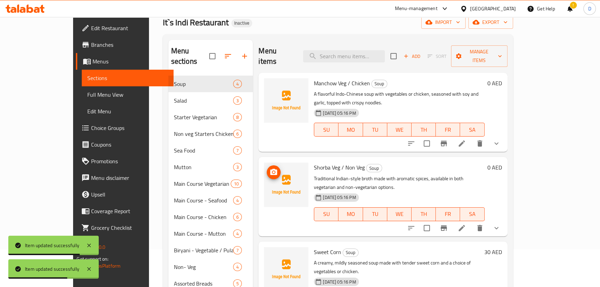
scroll to position [31, 0]
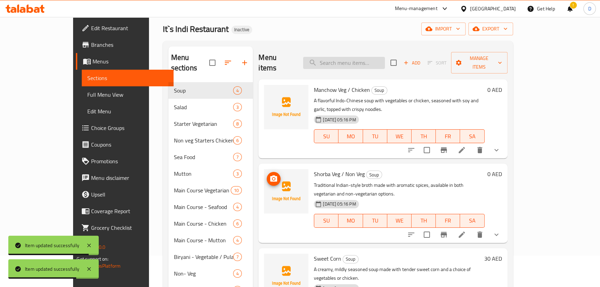
click at [374, 60] on input "search" at bounding box center [344, 63] width 82 height 12
paste input "Fresh prawns simmered in a flavorful, spiced tomato-onion gravy, offering a per…"
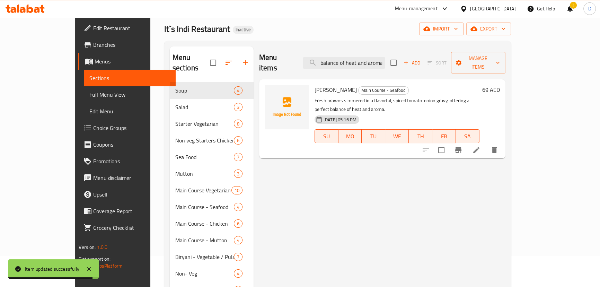
type input "Fresh prawns simmered in a flavorful, spiced tomato-onion gravy, offering a per…"
click at [486, 144] on li at bounding box center [476, 150] width 19 height 12
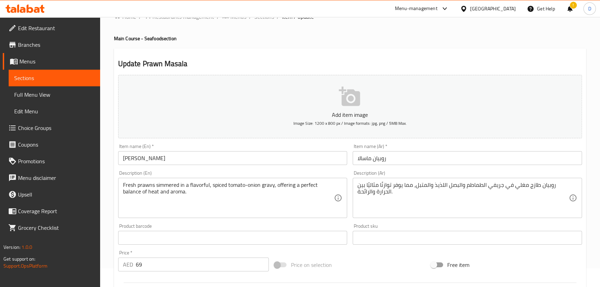
scroll to position [63, 0]
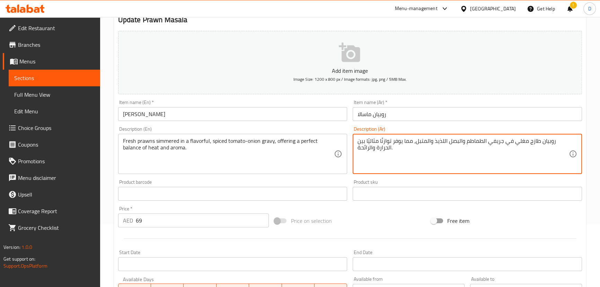
drag, startPoint x: 522, startPoint y: 144, endPoint x: 515, endPoint y: 144, distance: 7.3
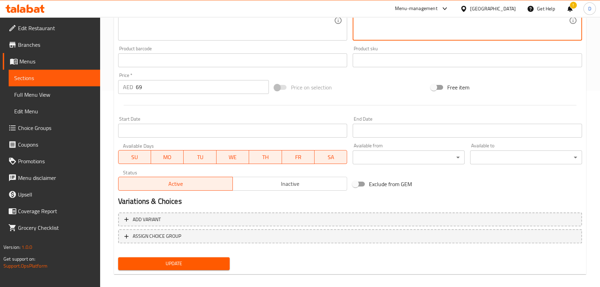
scroll to position [202, 0]
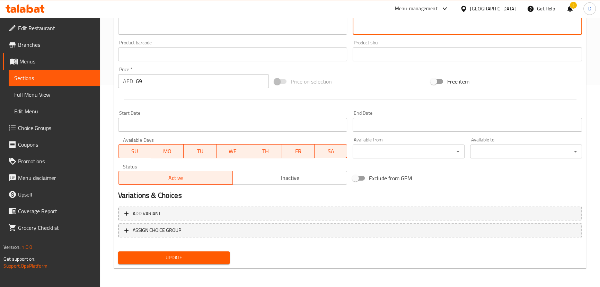
type textarea "روبيان طازج مطهو ببطء في جريفي الطماطم والبصل اللذيذ والمتبل، مما يوفر توازنًا …"
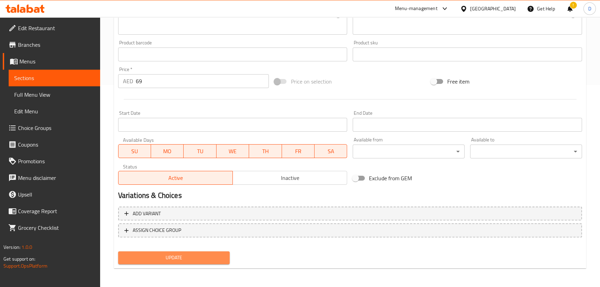
click at [189, 252] on button "Update" at bounding box center [174, 257] width 112 height 13
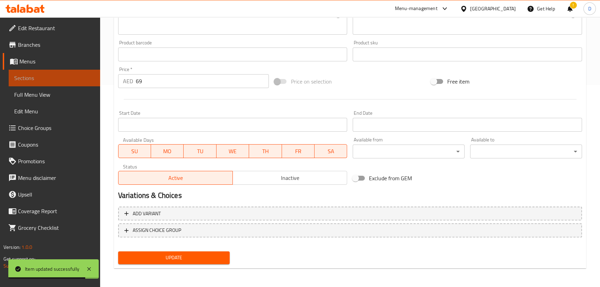
click at [83, 81] on span "Sections" at bounding box center [54, 78] width 80 height 8
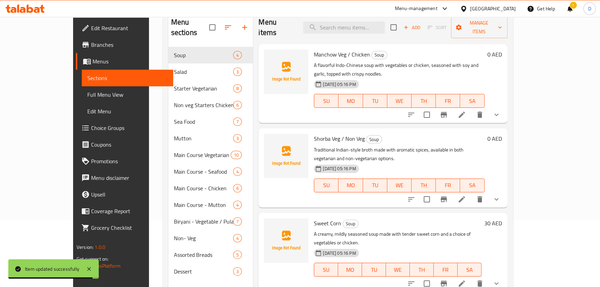
scroll to position [34, 0]
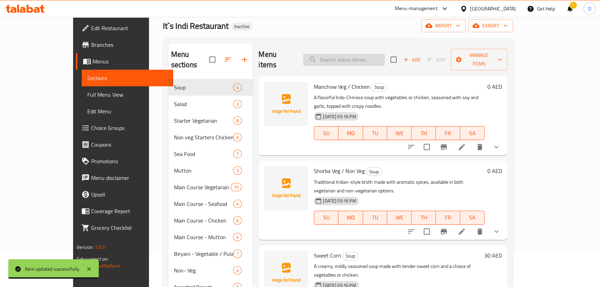
click at [385, 55] on input "search" at bounding box center [344, 60] width 82 height 12
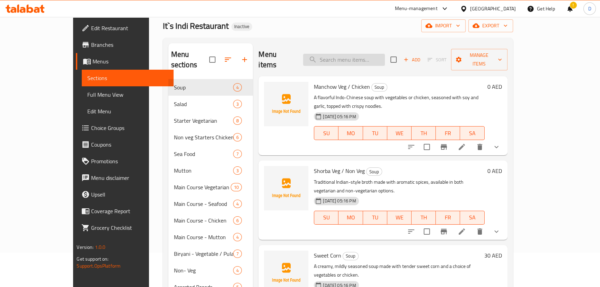
paste input "ender chicken pieces marinated and grilled, then simmered in a rich, creamy tom…"
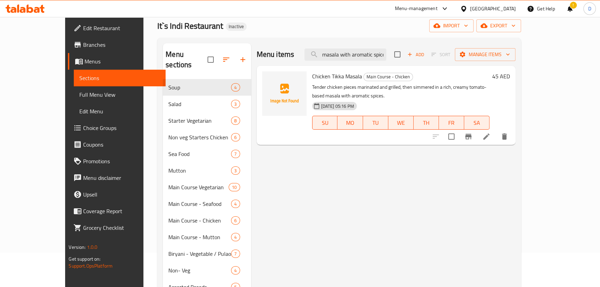
type input "ender chicken pieces marinated and grilled, then simmered in a rich, creamy tom…"
click at [496, 130] on li at bounding box center [486, 136] width 19 height 12
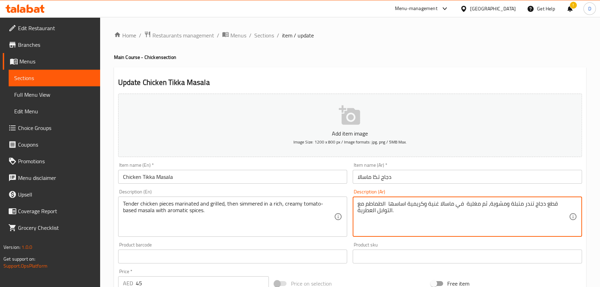
drag, startPoint x: 477, startPoint y: 203, endPoint x: 470, endPoint y: 204, distance: 7.3
click at [467, 203] on textarea "قطع دجاج تندر متبلة ومشوية، ثم مطهة في ماسالا غنية وكريمية اساسها الطماطم مع ال…" at bounding box center [463, 216] width 211 height 33
click at [464, 203] on textarea "قطع دجاج تندر متبلة ومشوية، ثم مطهة في ماسالا غنية وكريمية اساسها الطماطم مع ال…" at bounding box center [463, 216] width 211 height 33
click at [475, 206] on textarea "قطع دجاج تندر متبلة ومشوية، ثم مطهة ببطء في ماسالا غنية وكريمية اساسها الطماطم …" at bounding box center [463, 216] width 211 height 33
click at [378, 201] on textarea "قطع دجاج تندر متبلة ومشوية، ثم مطهية ببطء في ماسالا غنية وكريمية اساسها الطماطم…" at bounding box center [463, 216] width 211 height 33
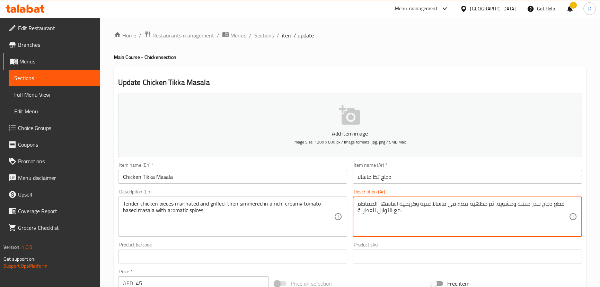
click at [379, 201] on textarea "قطع دجاج تندر متبلة ومشوية، ثم مطهية ببطء في ماسالا غنية وكريمية اساسها الطماطم…" at bounding box center [463, 216] width 211 height 33
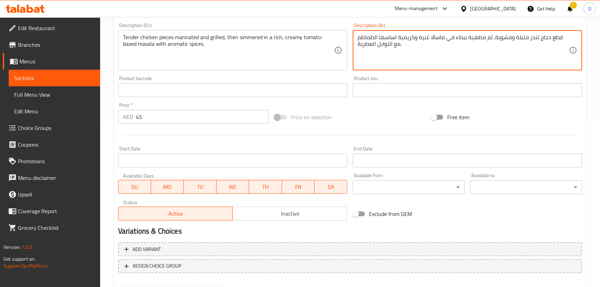
scroll to position [189, 0]
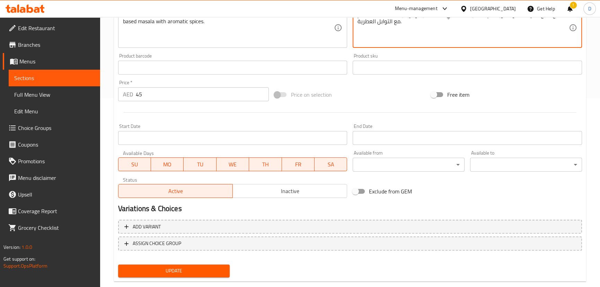
type textarea "قطع دجاج تندر متبلة ومشوية، ثم مطهية ببطء في ماسالا غنية وكريمية اساسها الطماطم…"
click at [217, 268] on span "Update" at bounding box center [174, 271] width 101 height 9
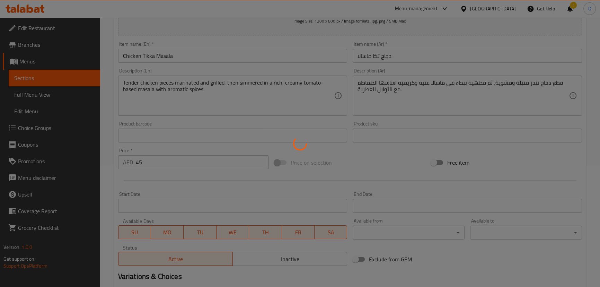
scroll to position [94, 0]
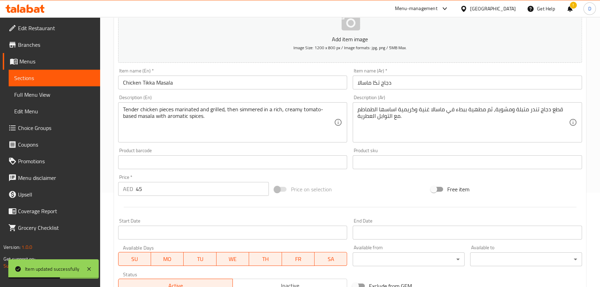
click at [84, 73] on link "Sections" at bounding box center [55, 78] width 92 height 17
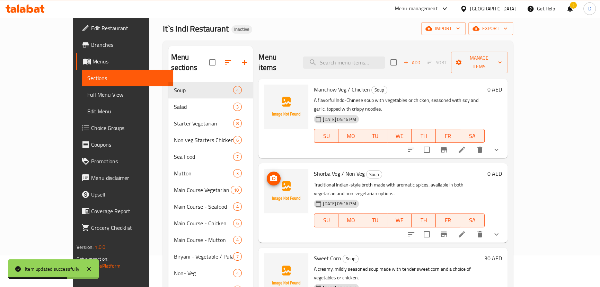
scroll to position [31, 0]
click at [385, 58] on input "search" at bounding box center [344, 63] width 82 height 12
paste input "lassic North Indian dish featuring succulent chicken cooked in a smooth, butter…"
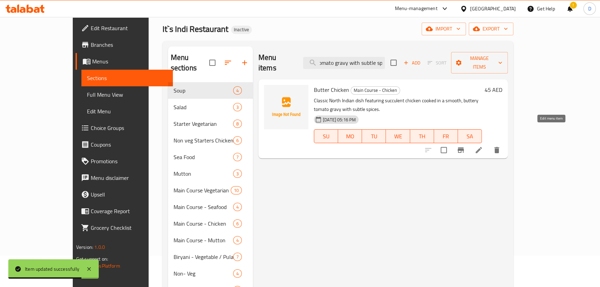
type input "lassic North Indian dish featuring succulent chicken cooked in a smooth, butter…"
click at [483, 146] on icon at bounding box center [479, 150] width 8 height 8
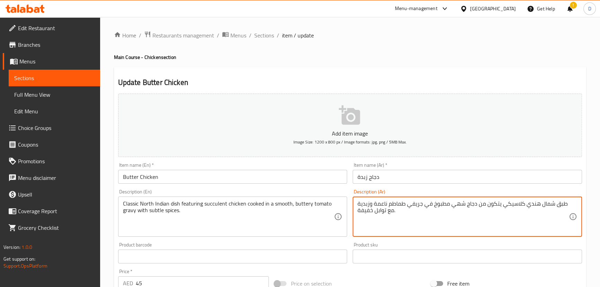
click at [462, 202] on textarea "طبق شمال هندي كلاسيكي يتكون من دجاج شهي مطبوخ في جريفي طماطم ناعمة وزبدية مع تو…" at bounding box center [463, 216] width 211 height 33
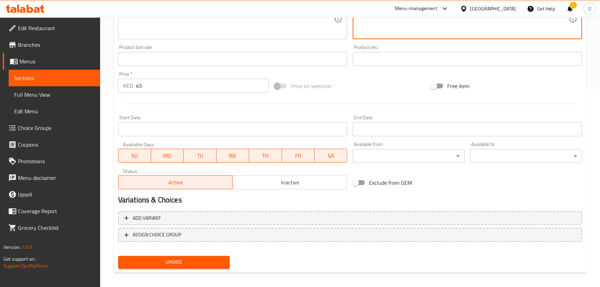
scroll to position [202, 0]
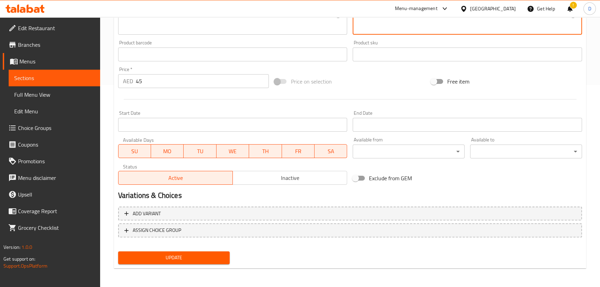
type textarea "طبق شمال هندي كلاسيكي يتكون من دجاج عصاري مطبوخ في جريفي طماطم ناعمة وزبدية مع …"
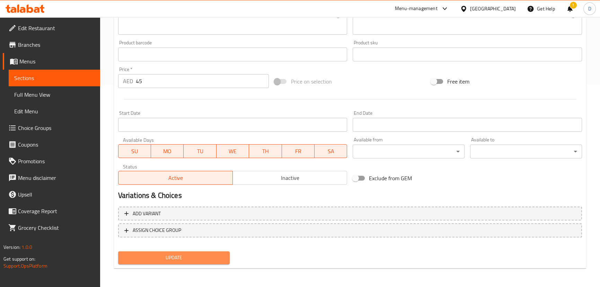
click at [213, 260] on span "Update" at bounding box center [174, 257] width 101 height 9
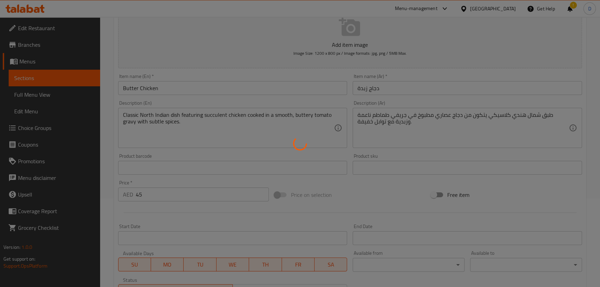
scroll to position [76, 0]
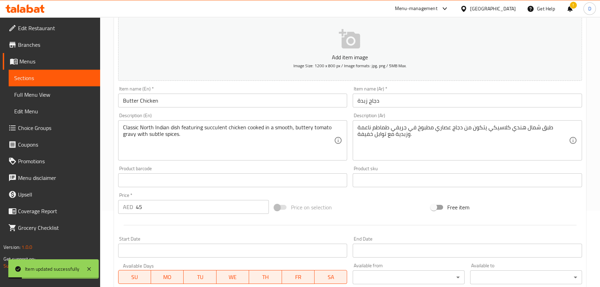
drag, startPoint x: 90, startPoint y: 75, endPoint x: 113, endPoint y: 20, distance: 59.6
click at [90, 75] on span "Sections" at bounding box center [54, 78] width 80 height 8
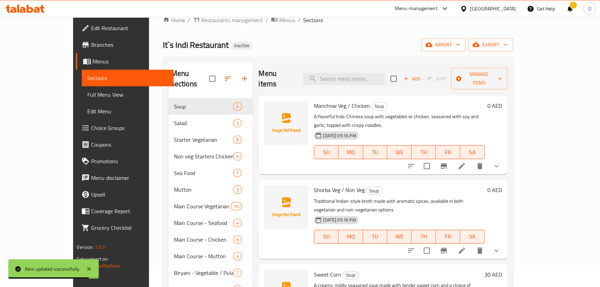
scroll to position [13, 0]
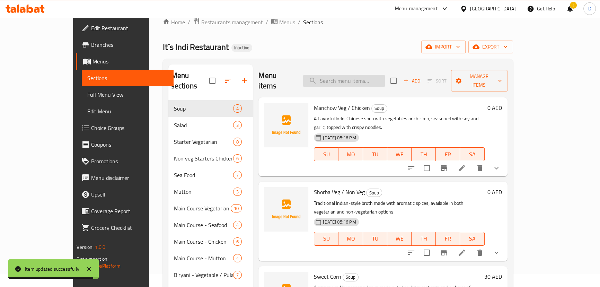
click at [366, 75] on input "search" at bounding box center [344, 81] width 82 height 12
paste input "Soft, creamy reshmi kebabs cooked in a delicate, mildly spiced gravy for a melt…"
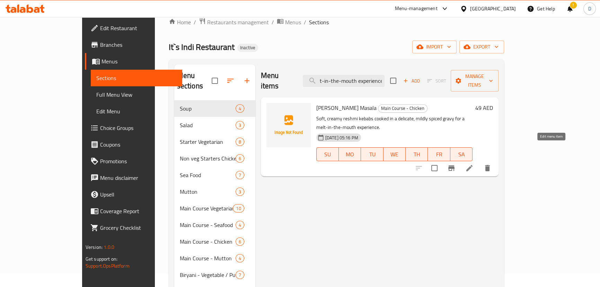
type input "Soft, creamy reshmi kebabs cooked in a delicate, mildly spiced gravy for a melt…"
click at [474, 164] on icon at bounding box center [470, 168] width 8 height 8
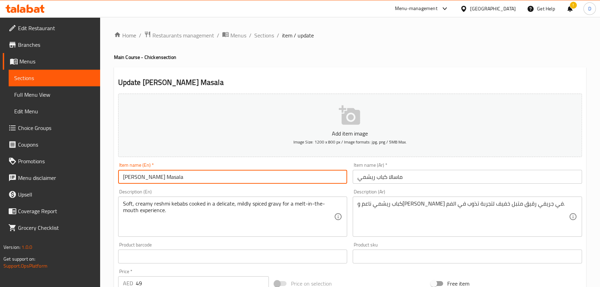
click at [156, 178] on input "[PERSON_NAME] Masala" at bounding box center [233, 177] width 230 height 14
type input "[PERSON_NAME] Masala"
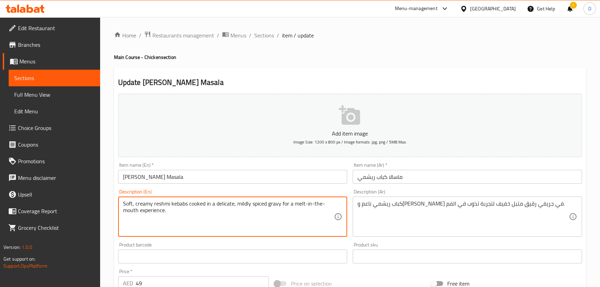
drag, startPoint x: 280, startPoint y: 200, endPoint x: 284, endPoint y: 210, distance: 10.8
type textarea "Soft, creamy reshmi kebabs cooked in a delicate, mildly spiced gravy"
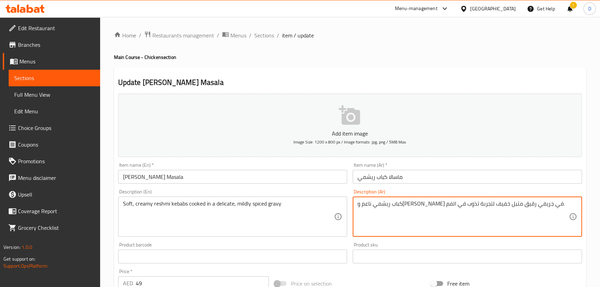
drag, startPoint x: 405, startPoint y: 202, endPoint x: 358, endPoint y: 200, distance: 47.5
type textarea "كباب ريشمي ناعم و[PERSON_NAME] في جريفي رقيق متبل خفيف."
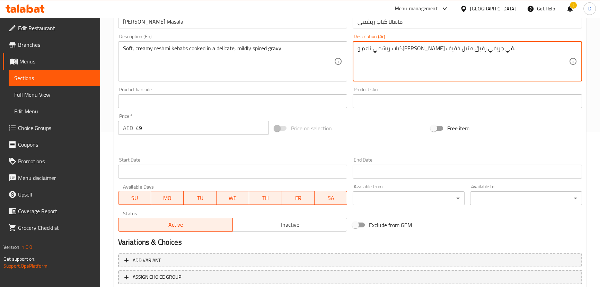
scroll to position [202, 0]
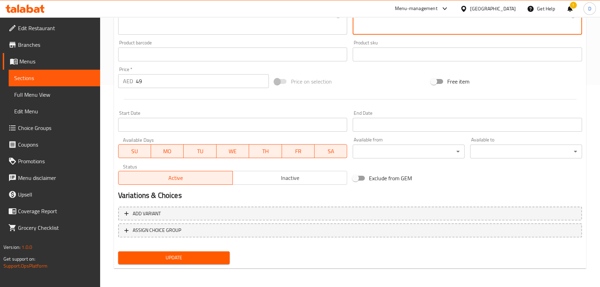
click at [174, 257] on span "Update" at bounding box center [174, 257] width 101 height 9
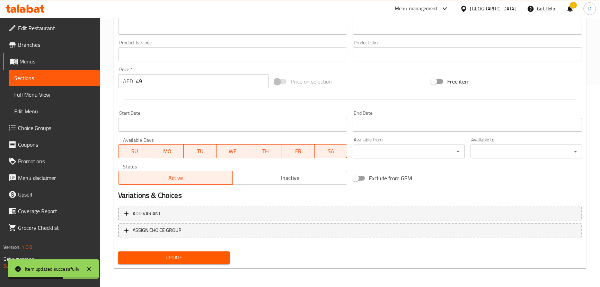
click at [160, 253] on span "Update" at bounding box center [174, 257] width 101 height 9
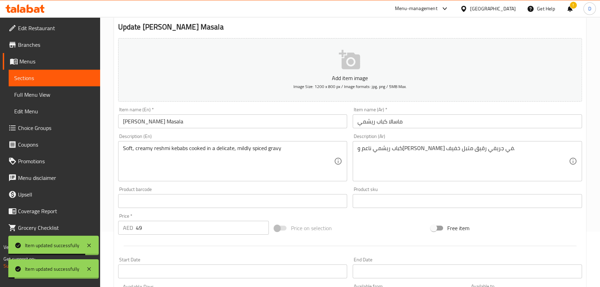
scroll to position [45, 0]
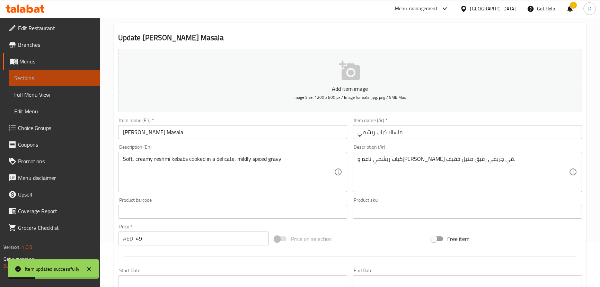
drag, startPoint x: 86, startPoint y: 74, endPoint x: 117, endPoint y: 0, distance: 80.2
click at [86, 74] on span "Sections" at bounding box center [54, 78] width 80 height 8
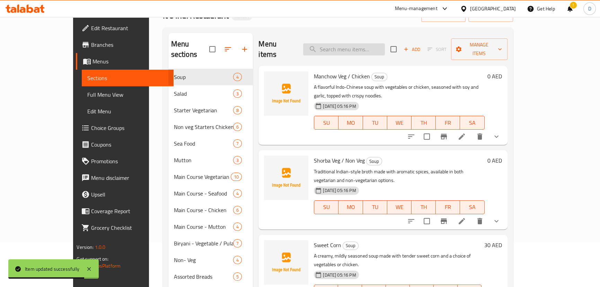
click at [347, 43] on input "search" at bounding box center [344, 49] width 82 height 12
paste input "Chicken cooked with a generous amount of onions and spices, creating a flavorfu…"
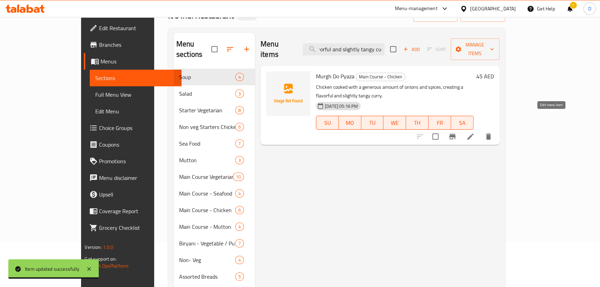
type input "Chicken cooked with a generous amount of onions and spices, creating a flavorfu…"
click at [474, 133] on icon at bounding box center [471, 136] width 6 height 6
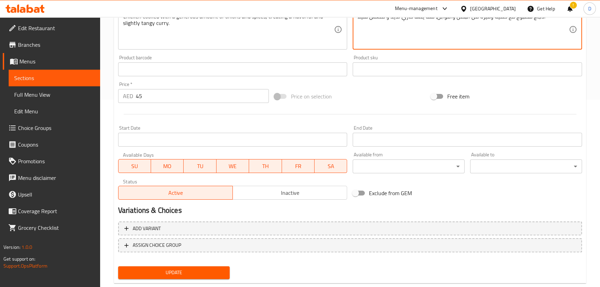
scroll to position [202, 0]
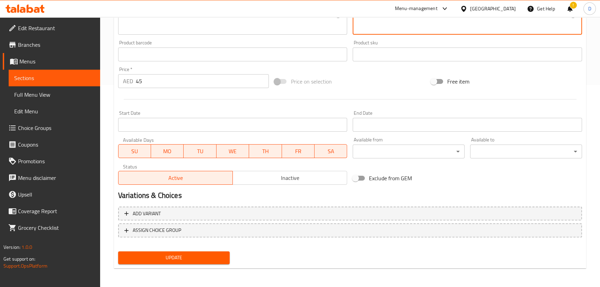
type textarea "دجاج مطبوخ مع كمية وفيرة من البصل والتوابل، مما ينشأ كاري لذيذ و منعش قليلاً."
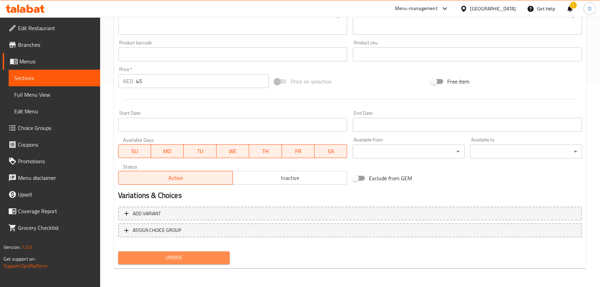
click at [221, 258] on span "Update" at bounding box center [174, 257] width 101 height 9
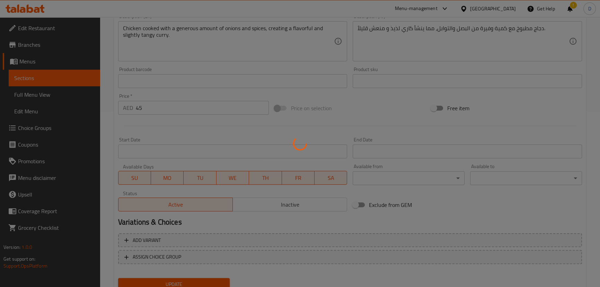
scroll to position [76, 0]
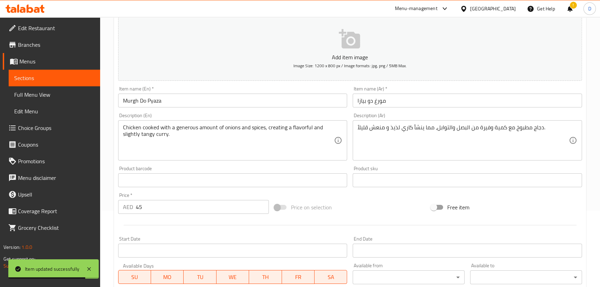
click at [72, 79] on span "Sections" at bounding box center [54, 78] width 80 height 8
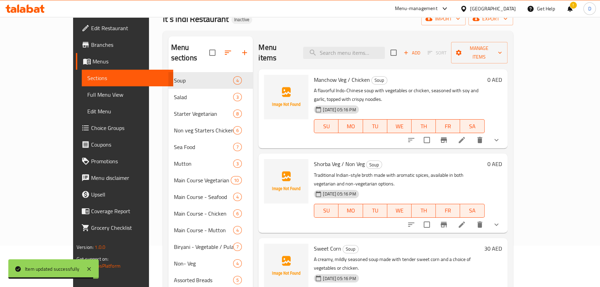
scroll to position [13, 0]
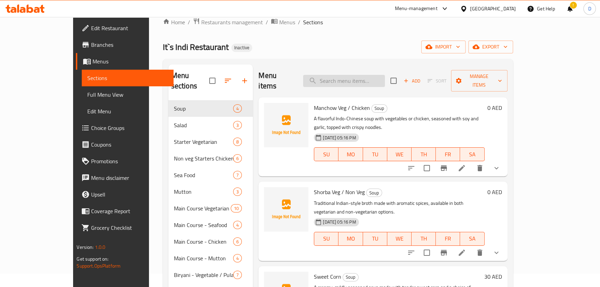
click at [355, 75] on input "search" at bounding box center [344, 81] width 82 height 12
paste input "Succulent mutton pieces slow-cooked in a rich, aromatic curry with K"
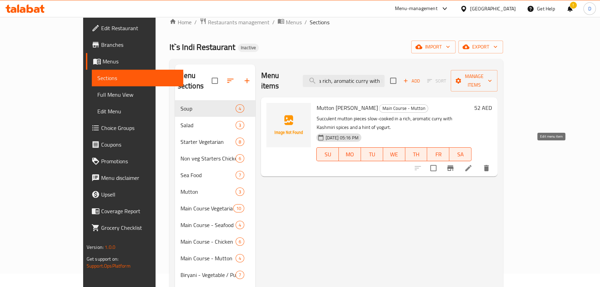
type input "Succulent mutton pieces slow-cooked in a rich, aromatic curry with K"
click at [473, 164] on icon at bounding box center [469, 168] width 8 height 8
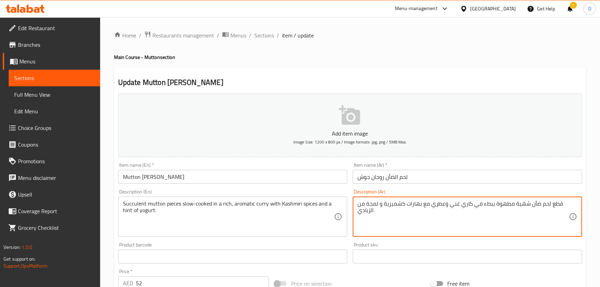
drag, startPoint x: 520, startPoint y: 202, endPoint x: 530, endPoint y: 205, distance: 10.7
click at [369, 203] on textarea "قطع لحم ضأن عصارية مطهوة ببطء في كاري غني وعطري مع بهارات كشميرية و لمحة من الز…" at bounding box center [463, 216] width 211 height 33
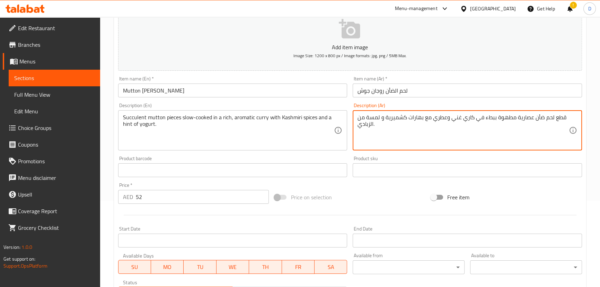
scroll to position [202, 0]
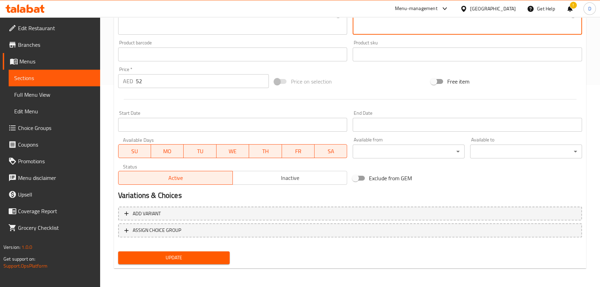
type textarea "قطع لحم ضأن عصارية مطهوة ببطء في كاري غني وعطري مع بهارات كشميرية و لمسة من الز…"
click at [211, 253] on span "Update" at bounding box center [174, 257] width 101 height 9
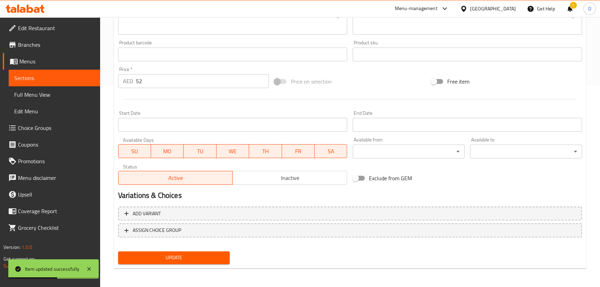
click at [95, 82] on link "Sections" at bounding box center [55, 78] width 92 height 17
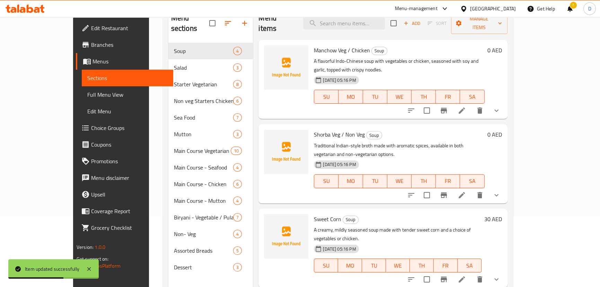
scroll to position [34, 0]
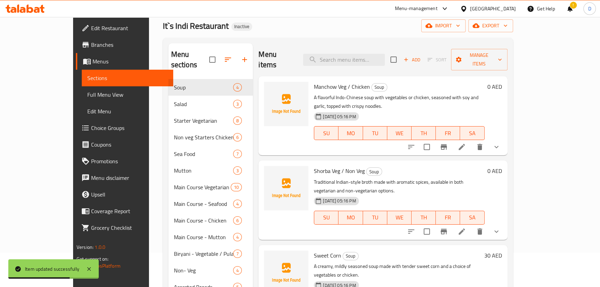
click at [351, 62] on div "Menu items Add Sort Manage items" at bounding box center [383, 59] width 249 height 33
click at [351, 58] on input "search" at bounding box center [344, 60] width 82 height 12
paste input "picy mutton curry infused with fresh green chilies and aromatic herbs for a bol…"
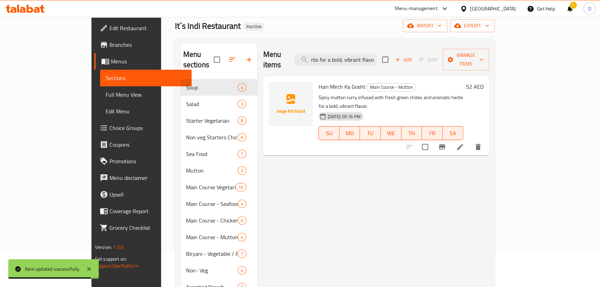
type input "picy mutton curry infused with fresh green chilies and aromatic herbs for a bol…"
click at [470, 141] on li at bounding box center [460, 147] width 19 height 12
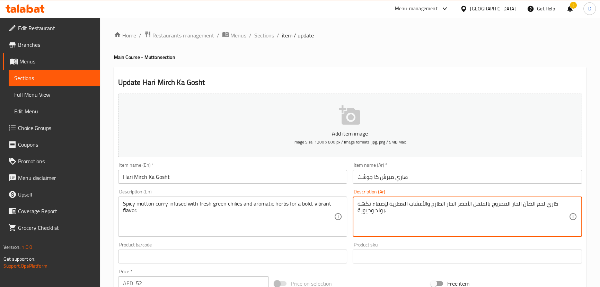
drag, startPoint x: 512, startPoint y: 201, endPoint x: 503, endPoint y: 201, distance: 9.7
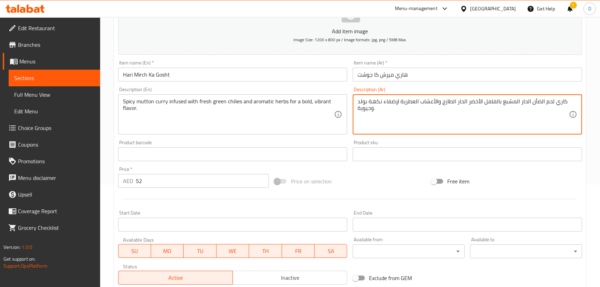
scroll to position [189, 0]
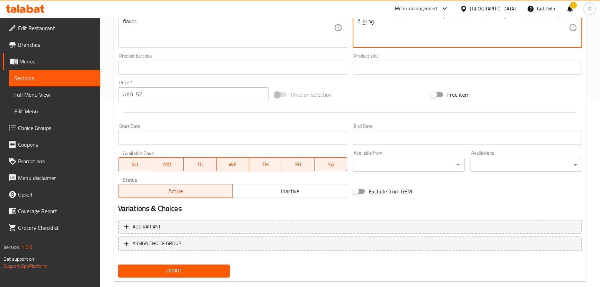
type textarea "كاري لحم الضأن الحار المشبع بالفلفل الأخضر الحار الطازج والأعشاب العطرية لإضفاء…"
click at [222, 267] on span "Update" at bounding box center [174, 271] width 101 height 9
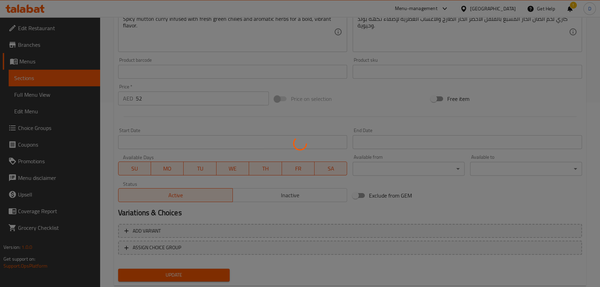
scroll to position [157, 0]
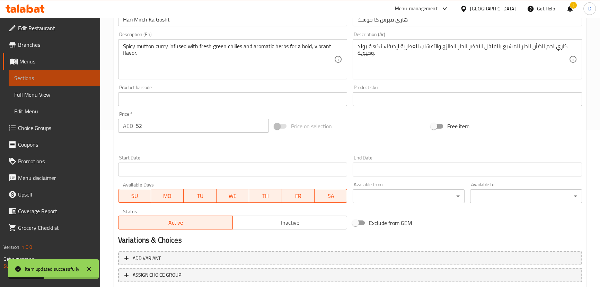
click at [92, 77] on span "Sections" at bounding box center [54, 78] width 80 height 8
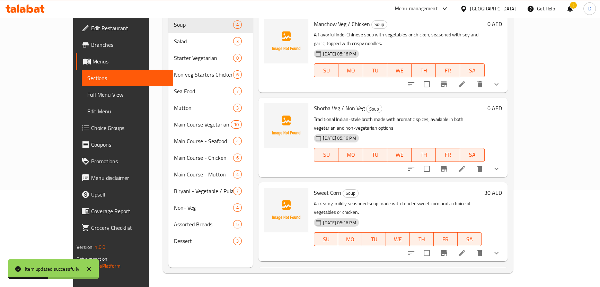
scroll to position [34, 0]
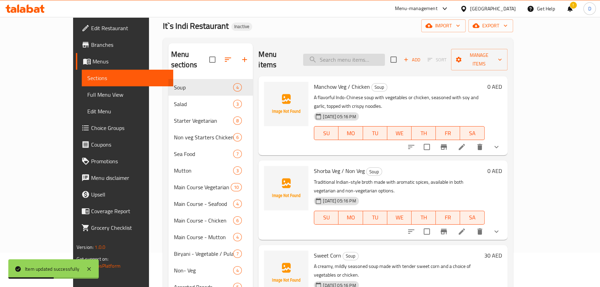
click at [367, 57] on input "search" at bounding box center [344, 60] width 82 height 12
paste input "utton simmered with fresh spinach and spices, creating a nutritious and flavorf…"
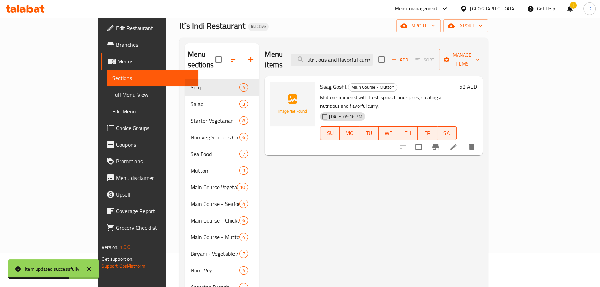
type input "utton simmered with fresh spinach and spices, creating a nutritious and flavorf…"
click at [464, 141] on li at bounding box center [453, 147] width 19 height 12
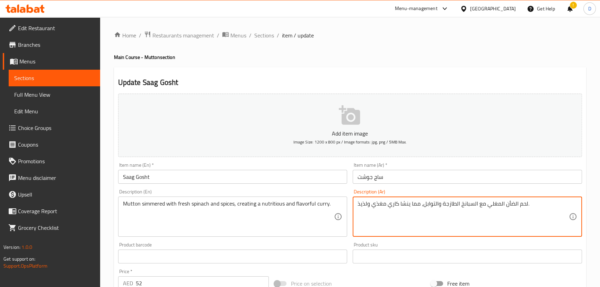
drag, startPoint x: 496, startPoint y: 204, endPoint x: 487, endPoint y: 202, distance: 8.6
click at [400, 204] on textarea "لحم الضأن المطهو ببطء مع السبانخ الطازجة والتوابل، مما ينشا كاري مغذي ولذيذ." at bounding box center [463, 216] width 211 height 33
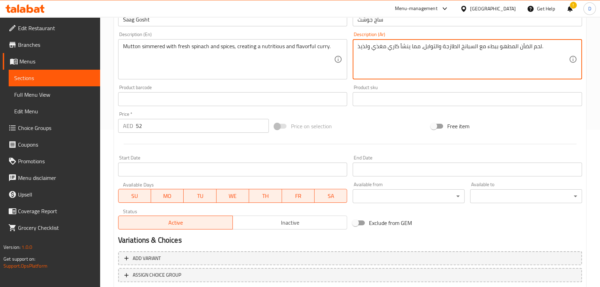
scroll to position [202, 0]
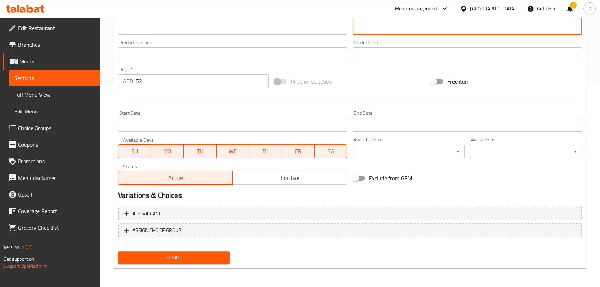
type textarea "لحم الضأن المطهو ببطء مع السبانخ الطازجة والتوابل، مما ينشأ كاري مغذي ولذيذ."
click at [192, 251] on button "Update" at bounding box center [174, 257] width 112 height 13
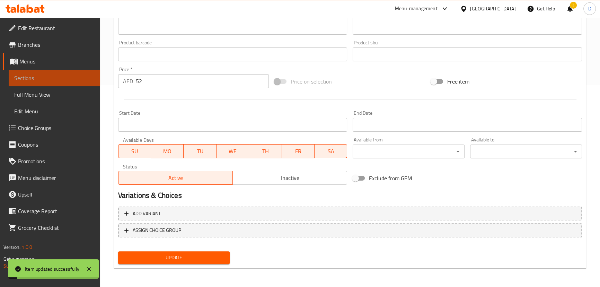
click at [79, 73] on link "Sections" at bounding box center [55, 78] width 92 height 17
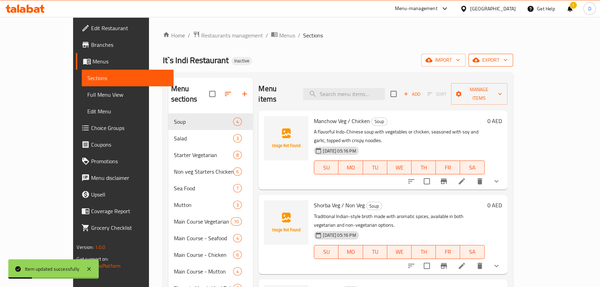
click at [480, 58] on icon "button" at bounding box center [476, 60] width 7 height 7
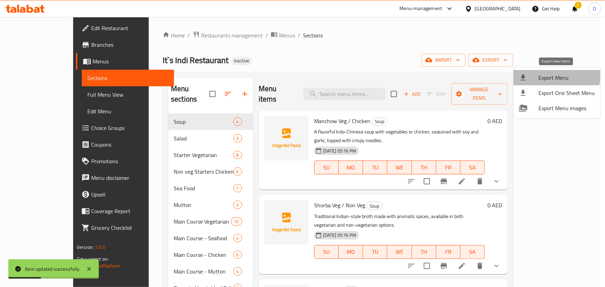
click at [543, 73] on span "Export Menu" at bounding box center [566, 77] width 57 height 8
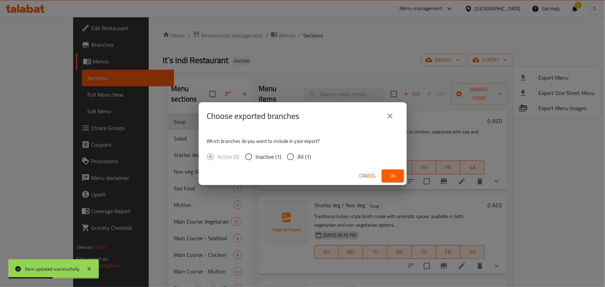
click at [308, 153] on span "All (1)" at bounding box center [305, 157] width 14 height 8
click at [298, 153] on input "All (1)" at bounding box center [290, 156] width 15 height 15
radio input "true"
click at [401, 175] on button "Ok" at bounding box center [393, 176] width 22 height 13
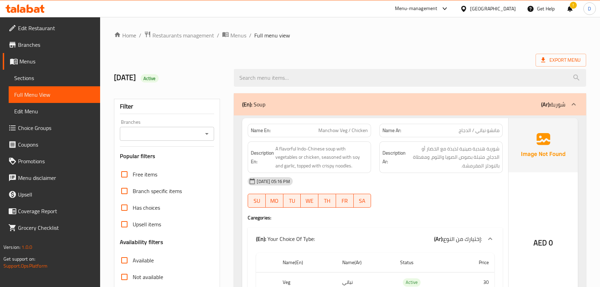
scroll to position [2713, 0]
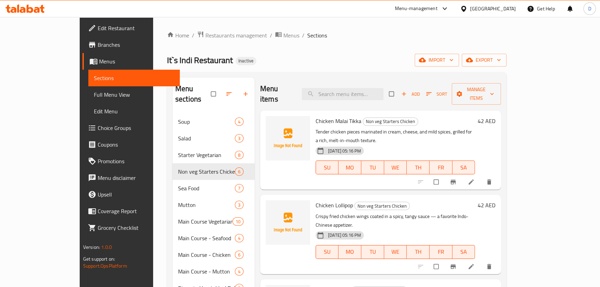
click at [94, 98] on span "Full Menu View" at bounding box center [134, 94] width 80 height 8
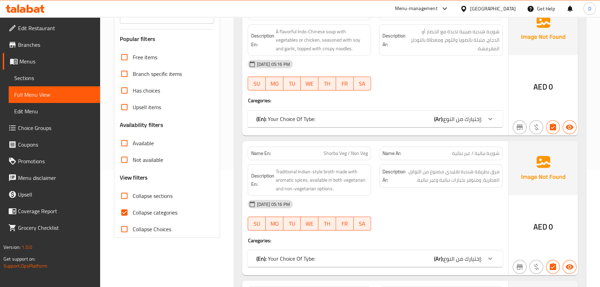
scroll to position [126, 0]
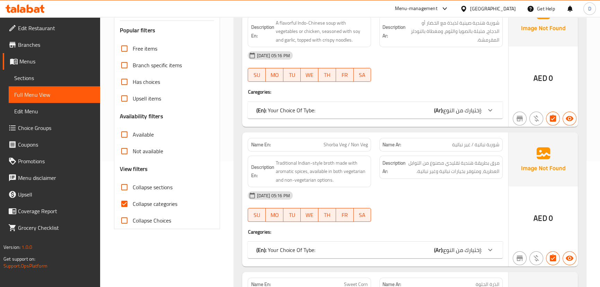
click at [142, 200] on span "Collapse categories" at bounding box center [155, 204] width 45 height 8
click at [133, 199] on input "Collapse categories" at bounding box center [124, 204] width 17 height 17
checkbox input "false"
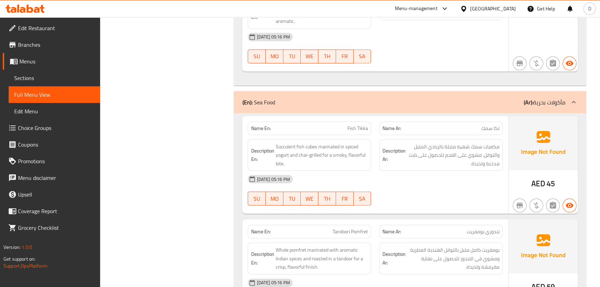
scroll to position [2694, 0]
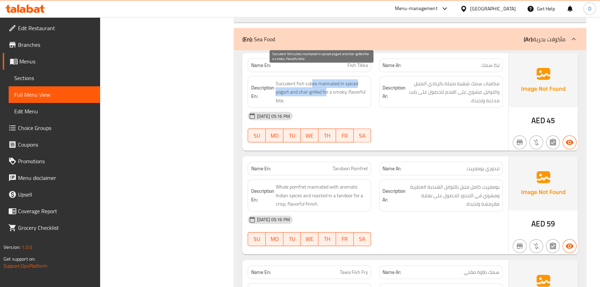
drag, startPoint x: 312, startPoint y: 71, endPoint x: 326, endPoint y: 80, distance: 16.8
click at [326, 80] on span "Succulent fish cubes marinated in spiced yogurt and char-grilled for a smoky, f…" at bounding box center [322, 92] width 93 height 26
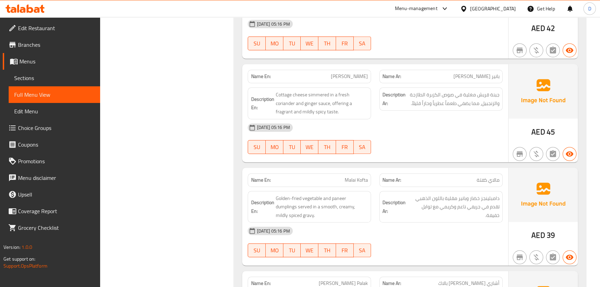
scroll to position [4013, 0]
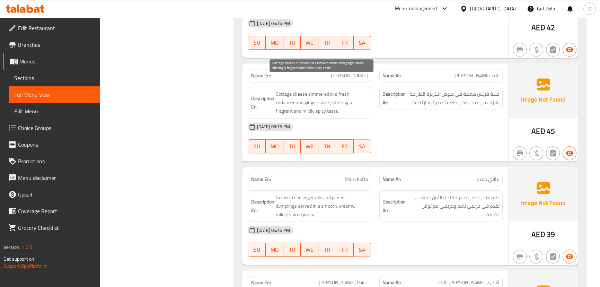
click at [321, 90] on span "Cottage cheese simmered in a fresh coriander and ginger sauce, offering a fragr…" at bounding box center [322, 103] width 93 height 26
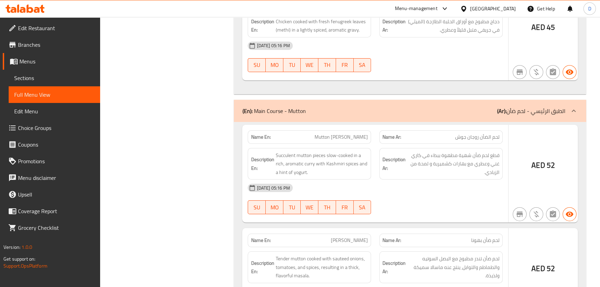
scroll to position [6283, 0]
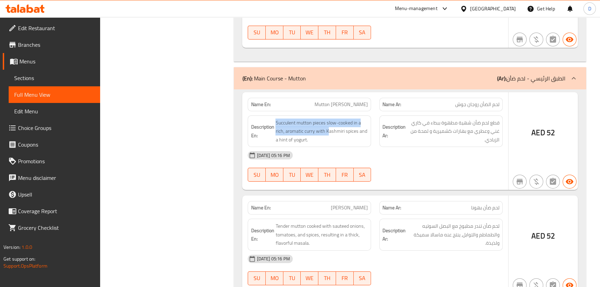
drag, startPoint x: 329, startPoint y: 112, endPoint x: 271, endPoint y: 100, distance: 59.2
click at [271, 115] on div "Description En: Succulent mutton pieces slow-cooked in a rich, aromatic curry w…" at bounding box center [309, 131] width 123 height 32
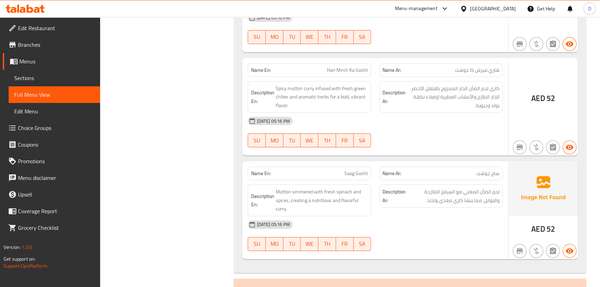
scroll to position [6535, 0]
